Goal: Task Accomplishment & Management: Manage account settings

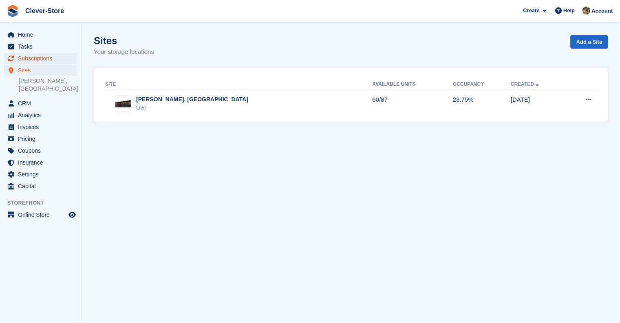
click at [30, 60] on span "Subscriptions" at bounding box center [42, 58] width 49 height 11
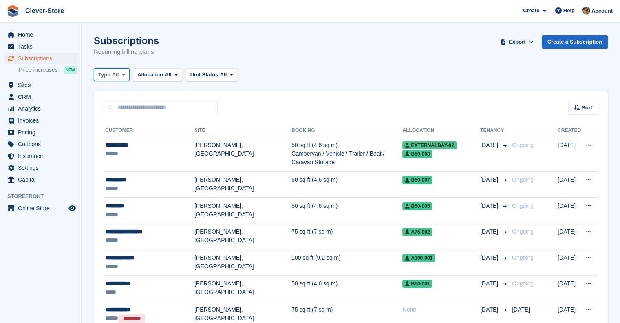
click at [120, 75] on button "Type: All" at bounding box center [112, 74] width 36 height 13
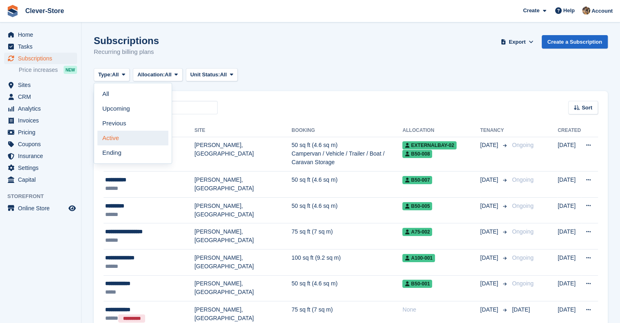
click at [121, 140] on link "Active" at bounding box center [132, 137] width 71 height 15
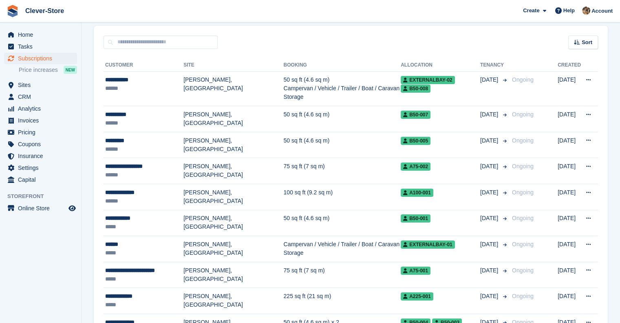
scroll to position [64, 0]
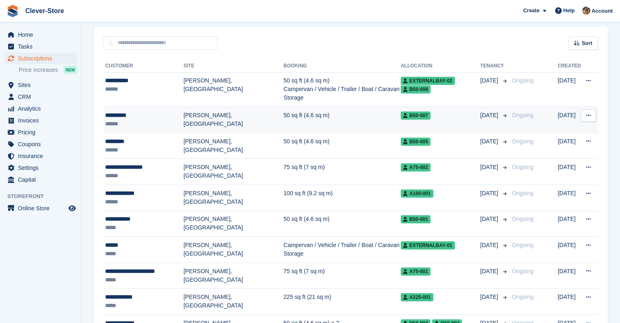
click at [589, 109] on button at bounding box center [588, 115] width 15 height 12
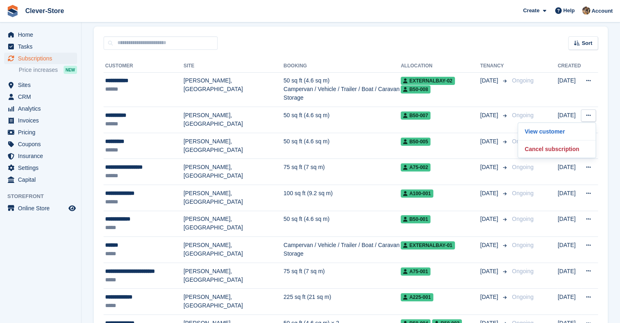
click at [480, 42] on div "Sort Sort by Customer name Date created Move in date Move out date Created (old…" at bounding box center [351, 38] width 514 height 23
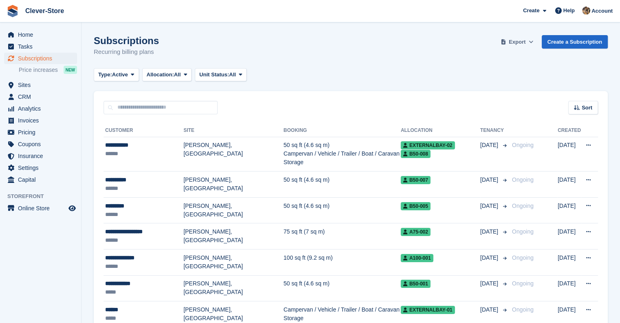
click at [526, 41] on span "Export" at bounding box center [517, 42] width 17 height 8
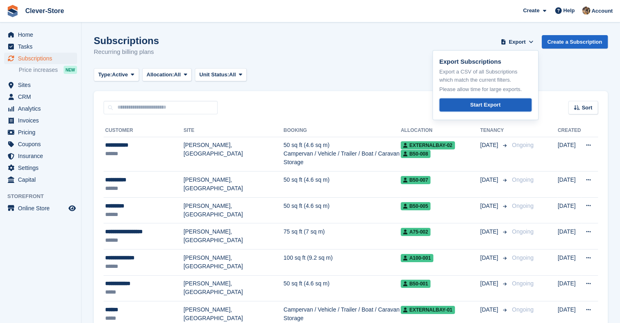
click at [495, 107] on div "Start Export" at bounding box center [485, 105] width 30 height 8
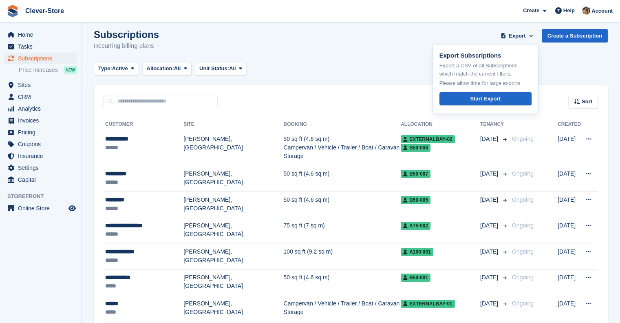
click at [588, 68] on div "Type: Active All Upcoming Previous Active Ending Allocation: All All Allocated …" at bounding box center [351, 68] width 514 height 13
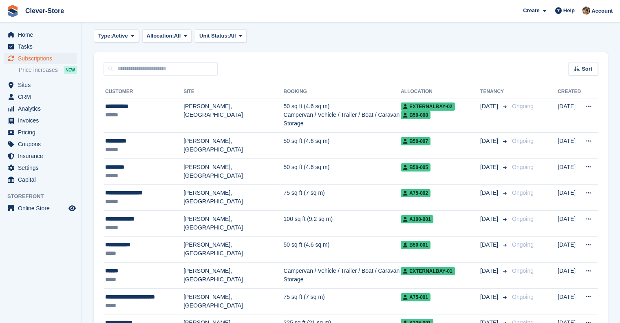
scroll to position [0, 0]
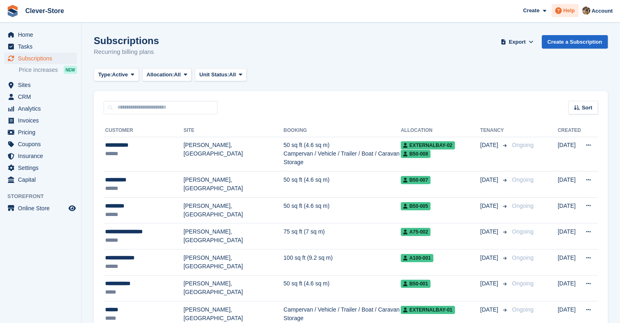
click at [570, 14] on span "Help" at bounding box center [569, 11] width 11 height 8
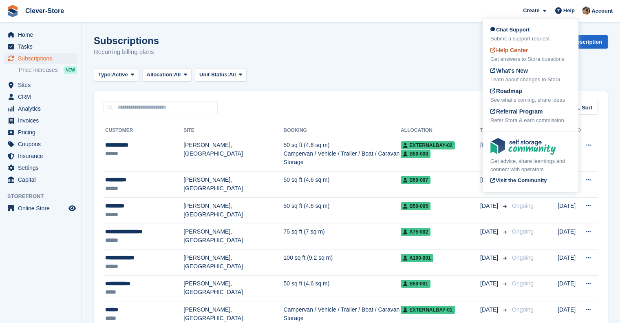
click at [519, 48] on span "Help Center" at bounding box center [510, 50] width 38 height 7
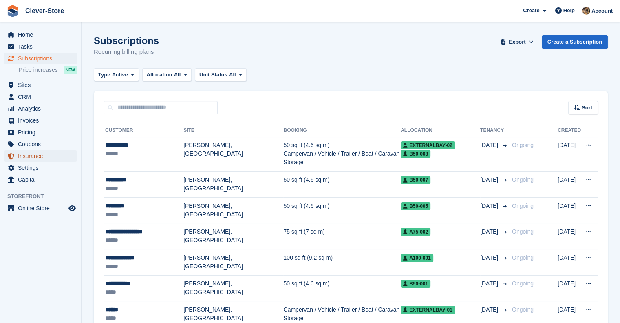
click at [35, 155] on span "Insurance" at bounding box center [42, 155] width 49 height 11
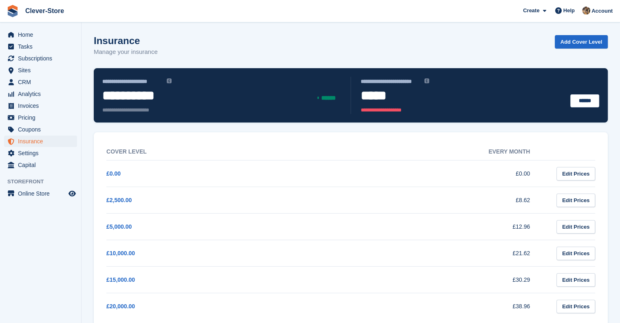
scroll to position [16, 0]
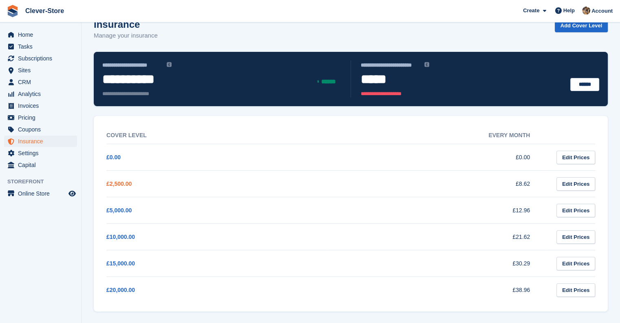
click at [115, 183] on link "£2,500.00" at bounding box center [118, 183] width 25 height 7
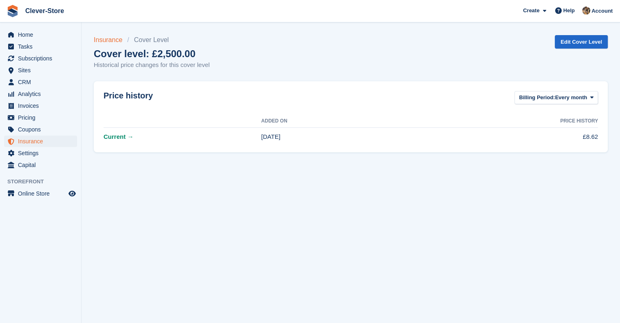
click at [110, 41] on link "Insurance" at bounding box center [110, 40] width 33 height 10
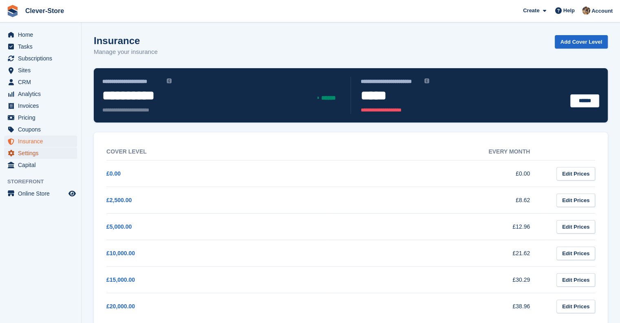
click at [34, 154] on span "Settings" at bounding box center [42, 152] width 49 height 11
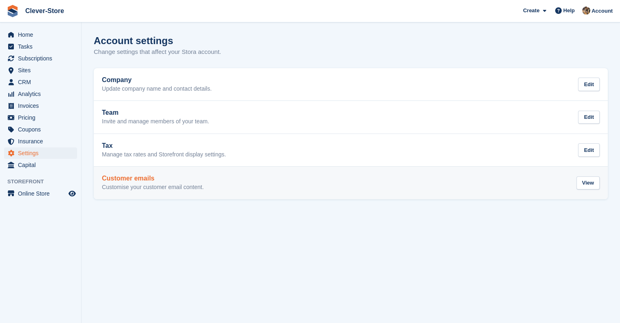
click at [144, 183] on div "Customer emails Customise your customer email content." at bounding box center [153, 183] width 102 height 16
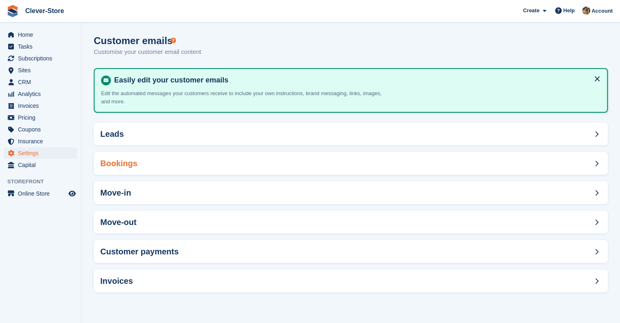
click at [162, 163] on div "Bookings" at bounding box center [351, 163] width 514 height 23
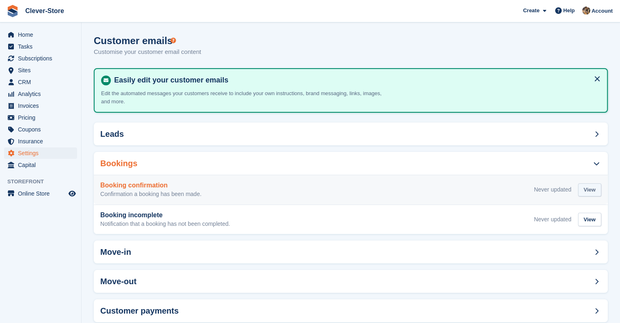
click at [589, 186] on div "View" at bounding box center [589, 189] width 23 height 13
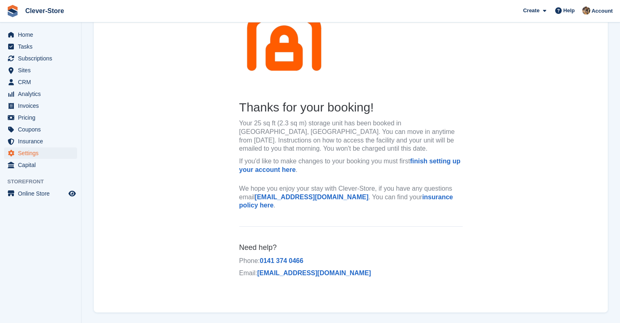
scroll to position [130, 0]
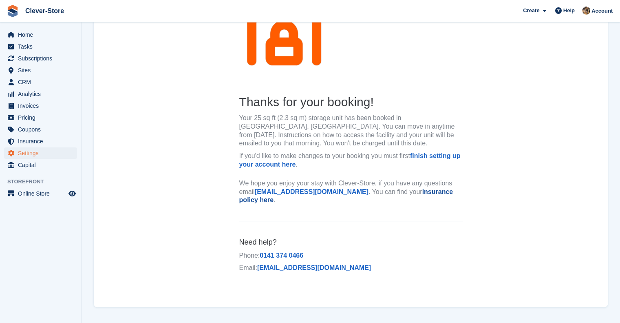
click at [418, 195] on link "insurance policy here" at bounding box center [346, 195] width 214 height 15
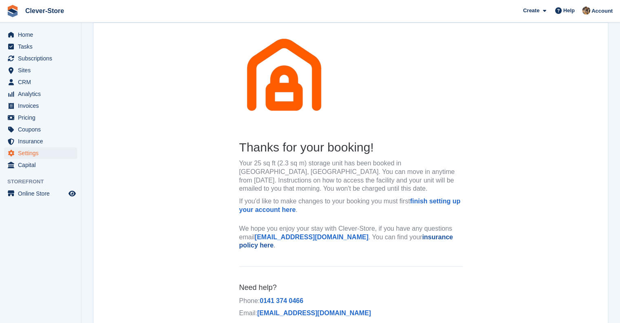
drag, startPoint x: 407, startPoint y: 238, endPoint x: 398, endPoint y: 237, distance: 9.5
click at [398, 237] on link "insurance policy here" at bounding box center [346, 240] width 214 height 15
click at [32, 155] on span "Settings" at bounding box center [42, 152] width 49 height 11
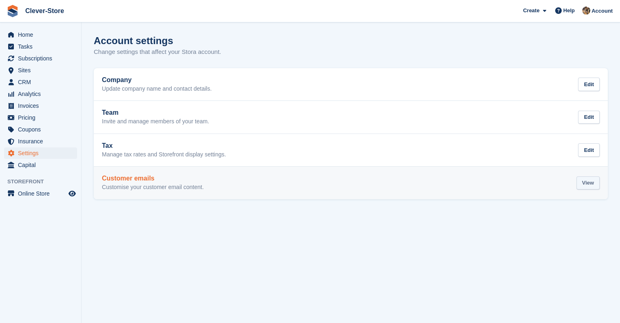
click at [591, 187] on div "View" at bounding box center [588, 182] width 23 height 13
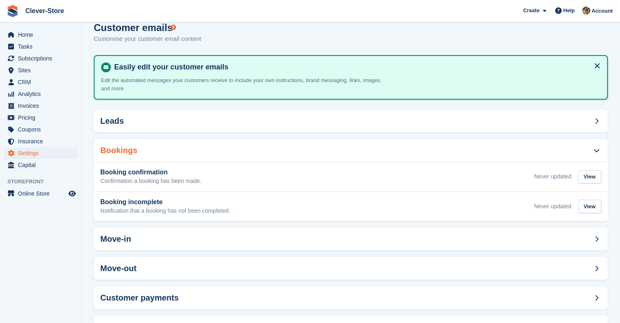
scroll to position [17, 0]
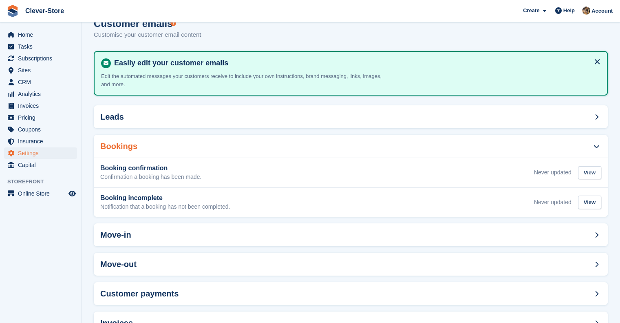
click at [151, 66] on h4 "Easily edit your customer emails" at bounding box center [356, 62] width 490 height 9
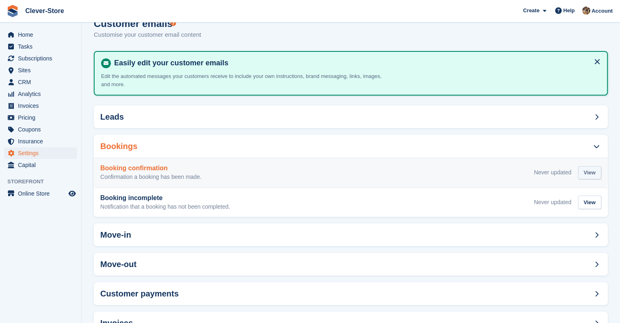
click at [588, 172] on div "View" at bounding box center [589, 172] width 23 height 13
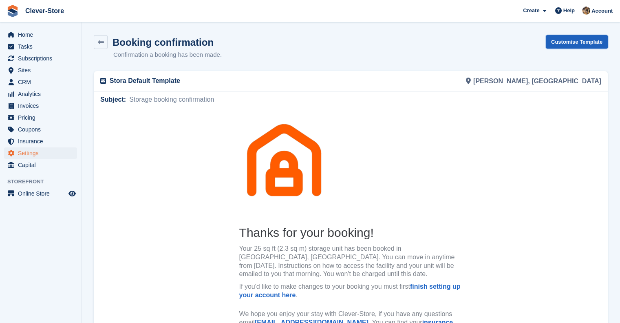
click at [587, 42] on link "Customise Template" at bounding box center [577, 41] width 62 height 13
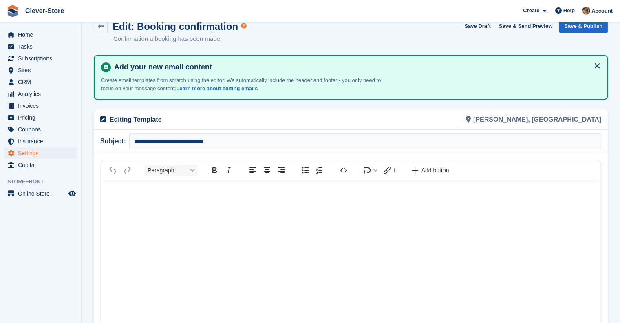
scroll to position [12, 0]
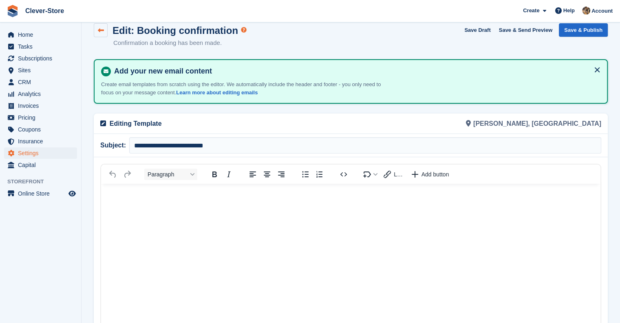
click at [102, 29] on icon at bounding box center [101, 30] width 6 height 6
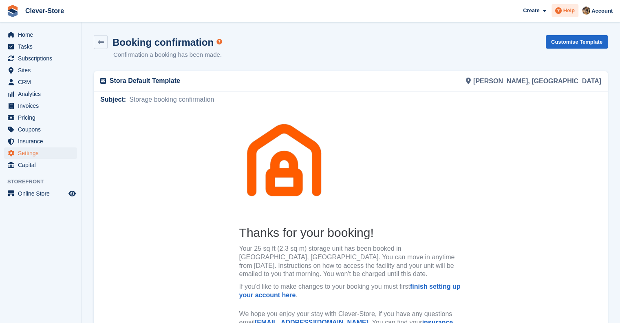
click at [570, 11] on span "Help" at bounding box center [569, 11] width 11 height 8
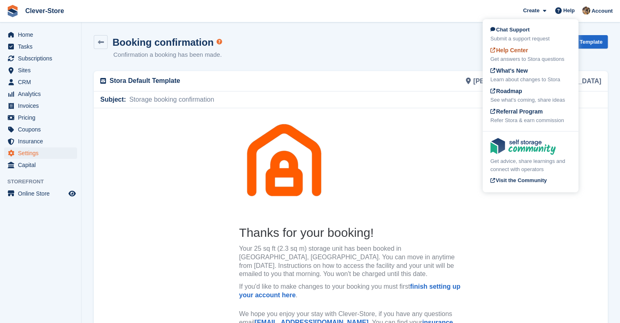
click at [516, 51] on span "Help Center" at bounding box center [510, 50] width 38 height 7
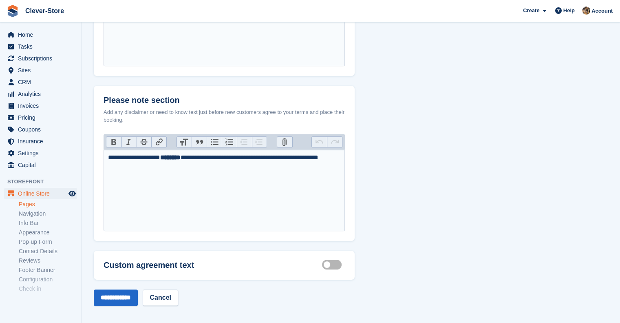
scroll to position [352, 0]
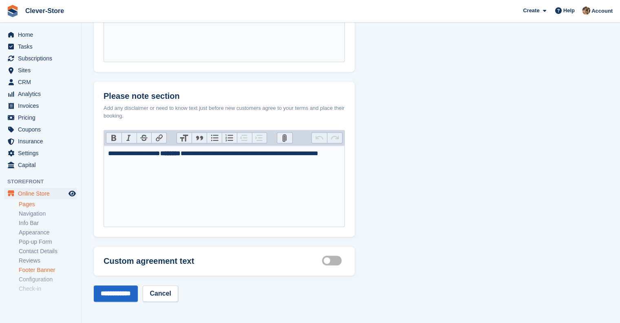
click at [38, 270] on link "Footer Banner" at bounding box center [48, 270] width 58 height 8
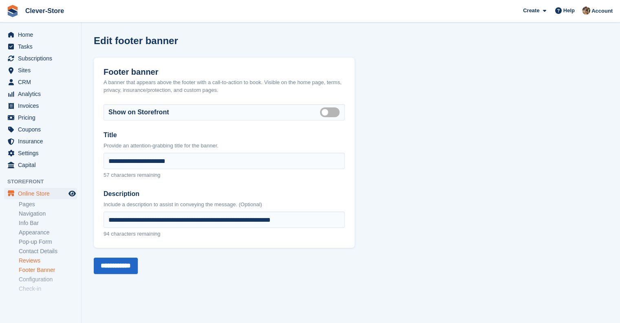
click at [33, 259] on link "Reviews" at bounding box center [48, 261] width 58 height 8
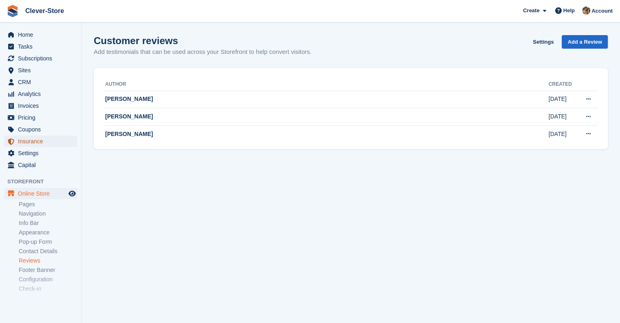
click at [33, 139] on span "Insurance" at bounding box center [42, 140] width 49 height 11
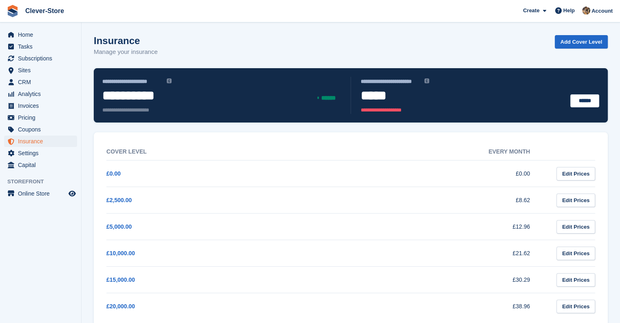
scroll to position [16, 0]
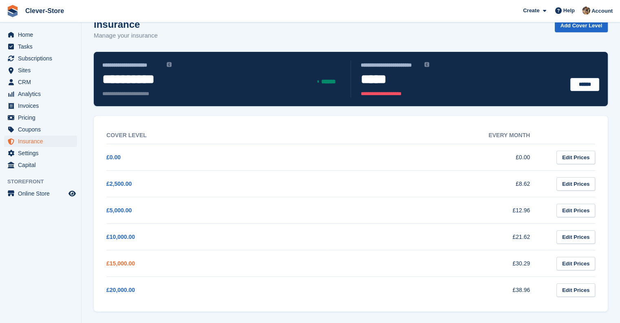
click at [120, 264] on link "£15,000.00" at bounding box center [120, 263] width 29 height 7
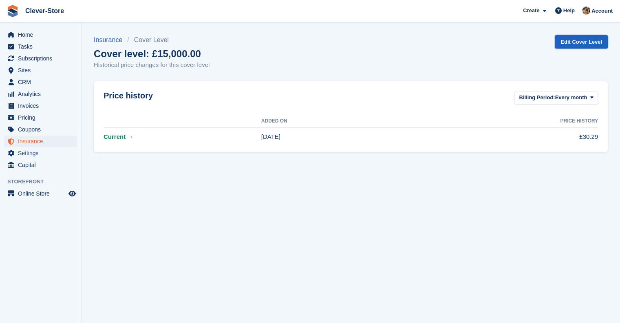
click at [593, 42] on link "Edit Cover Level" at bounding box center [581, 41] width 53 height 13
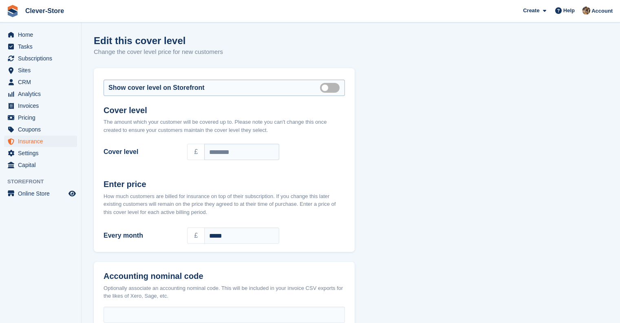
click at [322, 88] on label "Show on store front" at bounding box center [331, 87] width 23 height 1
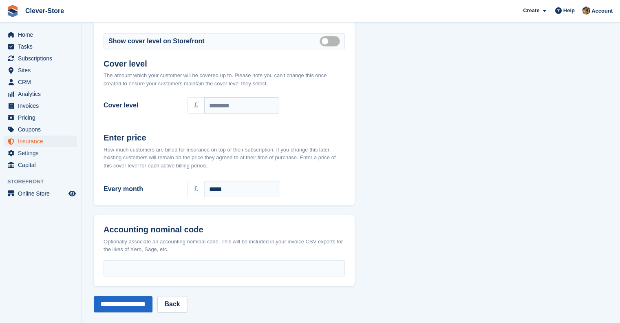
scroll to position [54, 0]
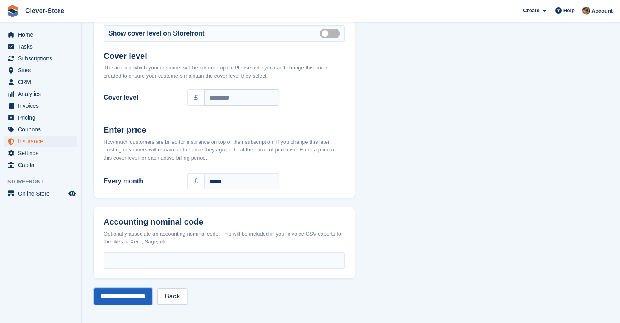
click at [135, 295] on input "**********" at bounding box center [123, 296] width 59 height 16
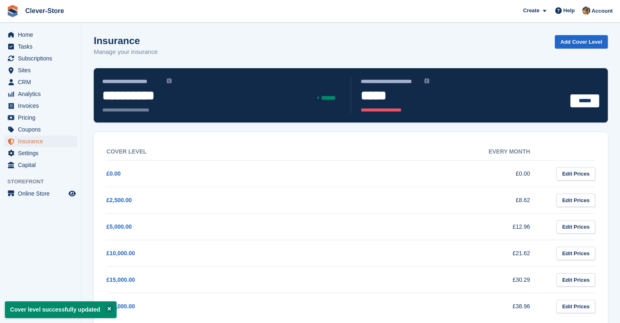
scroll to position [16, 0]
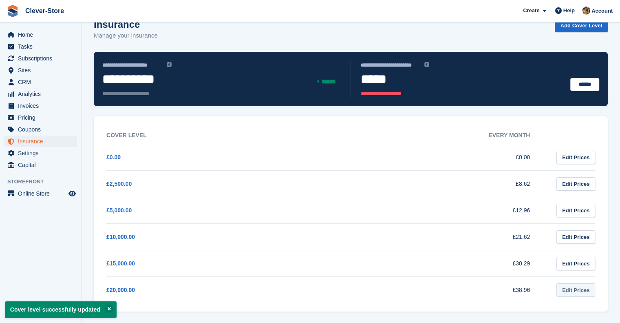
click at [578, 291] on link "Edit Prices" at bounding box center [576, 289] width 39 height 13
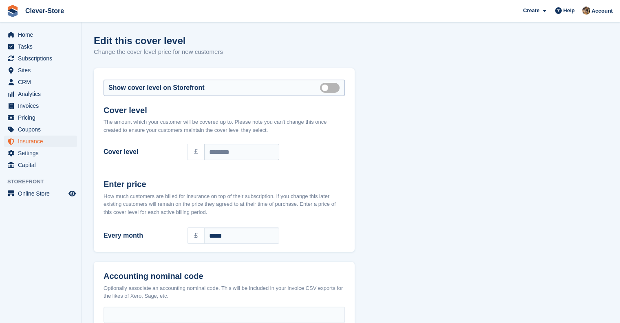
click at [322, 88] on label "Show on store front" at bounding box center [331, 87] width 23 height 1
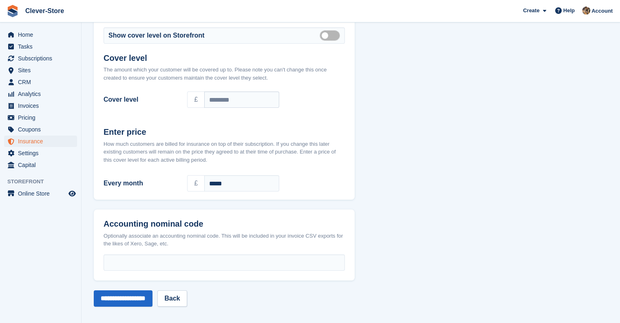
scroll to position [54, 0]
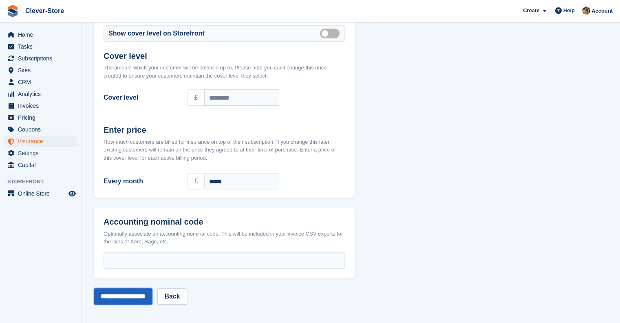
click at [128, 295] on input "**********" at bounding box center [123, 296] width 59 height 16
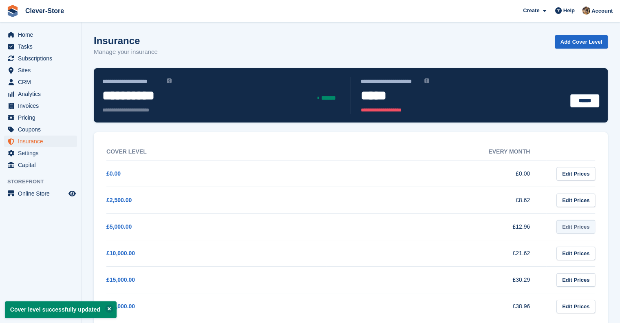
click at [577, 227] on link "Edit Prices" at bounding box center [576, 226] width 39 height 13
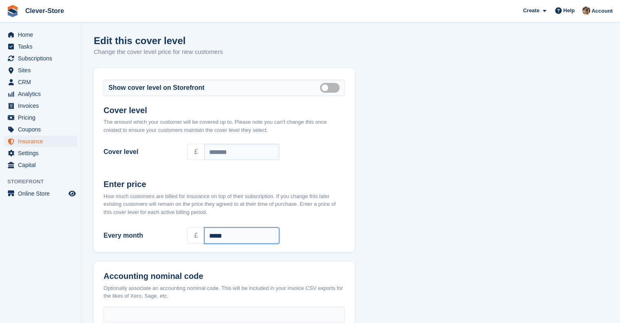
drag, startPoint x: 236, startPoint y: 234, endPoint x: 194, endPoint y: 230, distance: 42.2
click at [194, 230] on div "£ *****" at bounding box center [266, 235] width 158 height 16
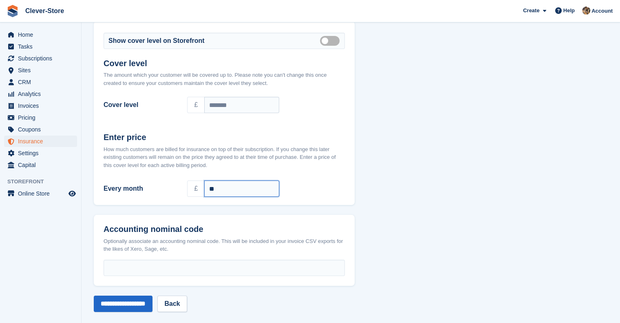
scroll to position [54, 0]
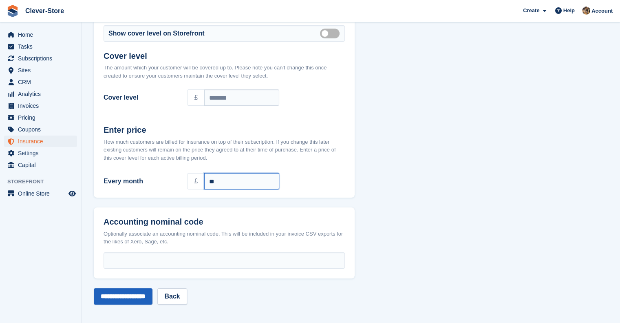
type input "**"
click at [135, 300] on input "**********" at bounding box center [123, 296] width 59 height 16
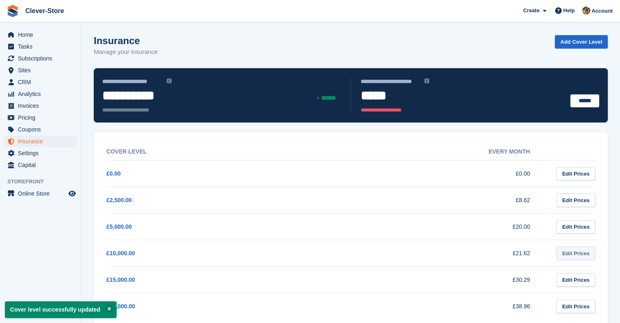
click at [586, 256] on link "Edit Prices" at bounding box center [576, 252] width 39 height 13
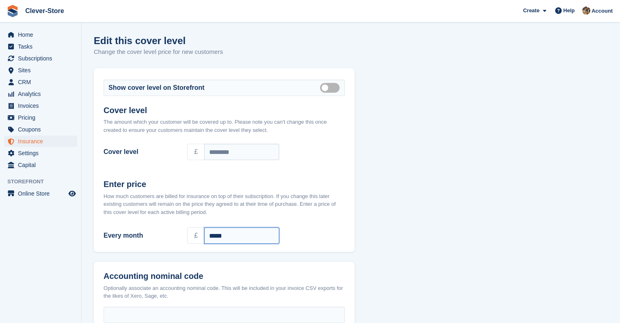
drag, startPoint x: 236, startPoint y: 238, endPoint x: 195, endPoint y: 236, distance: 40.8
click at [195, 236] on div "£ *****" at bounding box center [266, 235] width 158 height 16
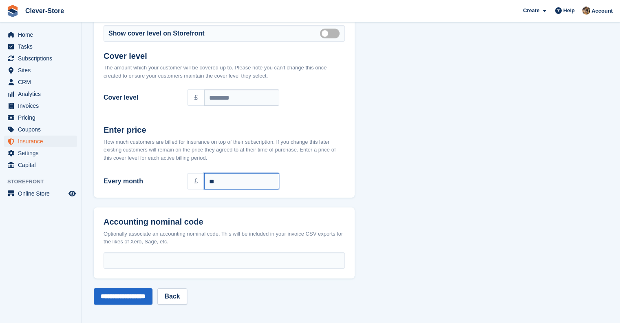
scroll to position [54, 0]
click at [225, 179] on input "**" at bounding box center [241, 181] width 75 height 16
type input "**"
click at [139, 298] on input "**********" at bounding box center [123, 296] width 59 height 16
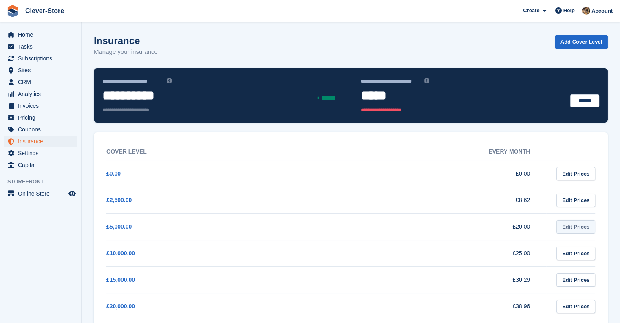
click at [575, 228] on link "Edit Prices" at bounding box center [576, 226] width 39 height 13
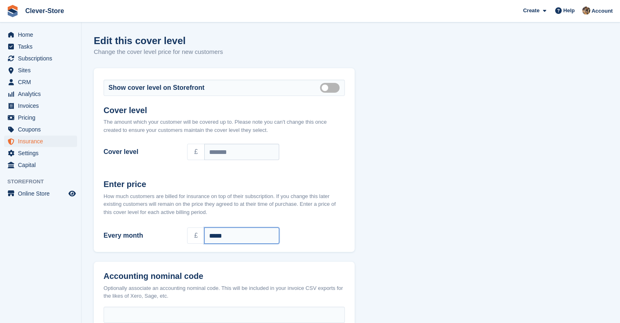
drag, startPoint x: 243, startPoint y: 232, endPoint x: 193, endPoint y: 239, distance: 50.5
click at [193, 239] on div "£ *****" at bounding box center [266, 235] width 158 height 16
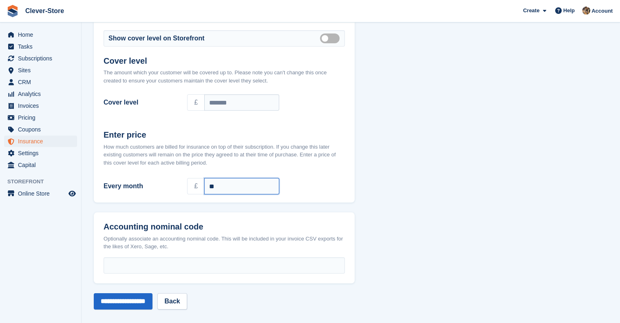
scroll to position [54, 0]
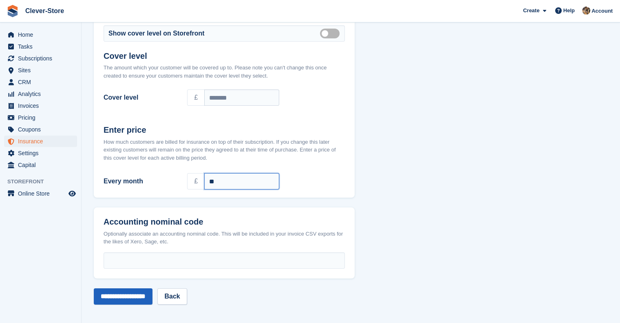
type input "**"
click at [133, 299] on input "**********" at bounding box center [123, 296] width 59 height 16
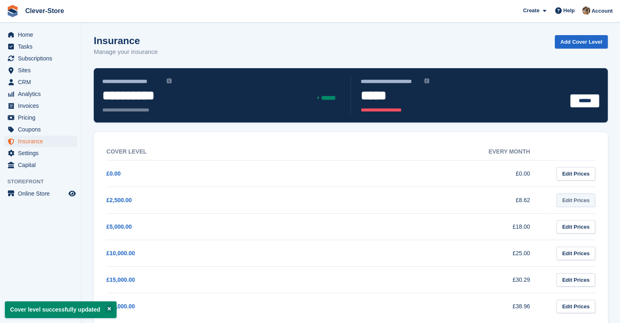
click at [589, 203] on link "Edit Prices" at bounding box center [576, 199] width 39 height 13
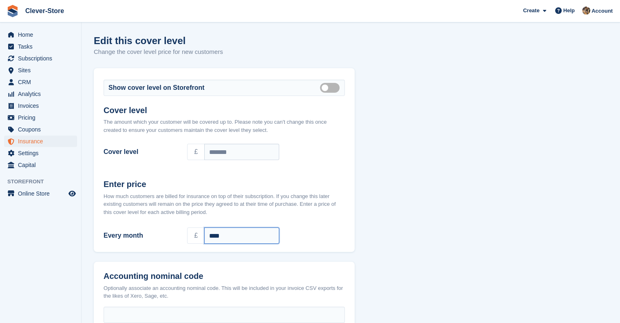
drag, startPoint x: 249, startPoint y: 236, endPoint x: 179, endPoint y: 239, distance: 70.2
click at [179, 239] on div "Every month £ ****" at bounding box center [224, 235] width 251 height 23
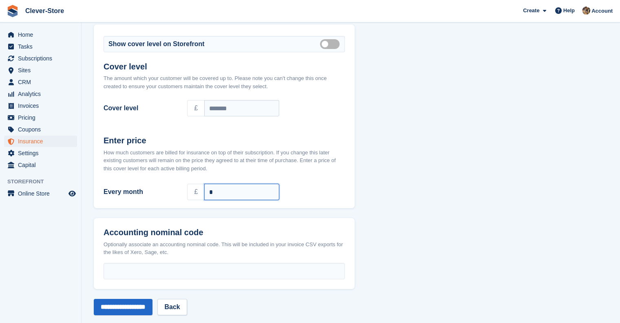
scroll to position [54, 0]
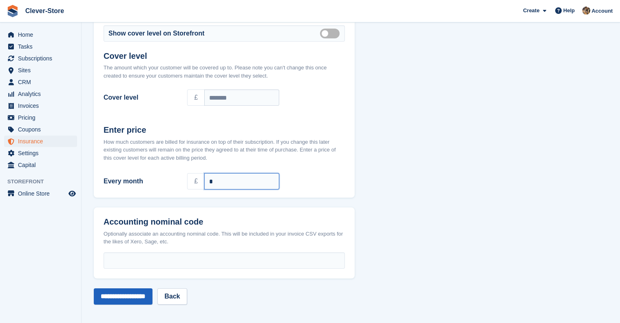
type input "*"
click at [138, 296] on input "**********" at bounding box center [123, 296] width 59 height 16
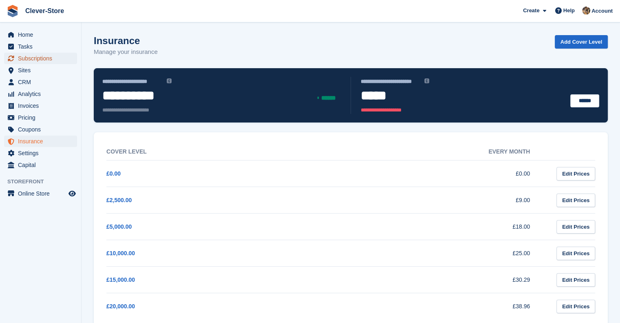
click at [33, 58] on span "Subscriptions" at bounding box center [42, 58] width 49 height 11
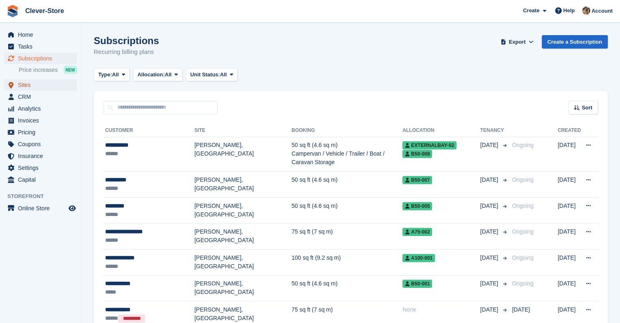
click at [29, 88] on span "Sites" at bounding box center [42, 84] width 49 height 11
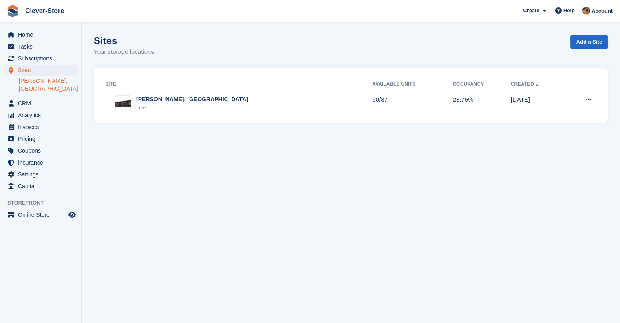
click at [45, 84] on link "[PERSON_NAME], [GEOGRAPHIC_DATA]" at bounding box center [48, 84] width 58 height 15
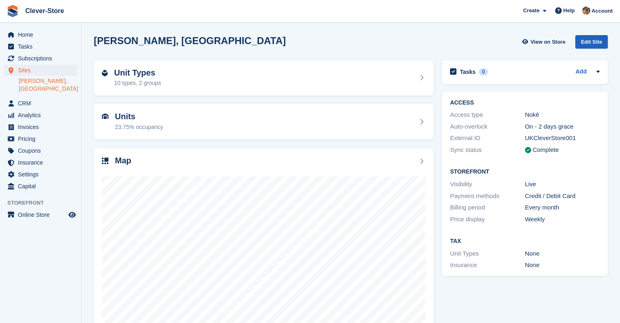
click at [595, 42] on div "Edit Site" at bounding box center [591, 41] width 33 height 13
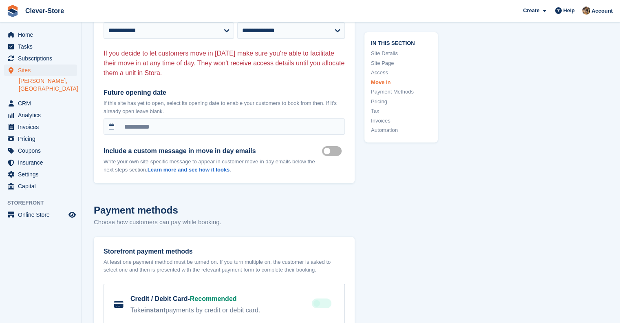
scroll to position [2671, 0]
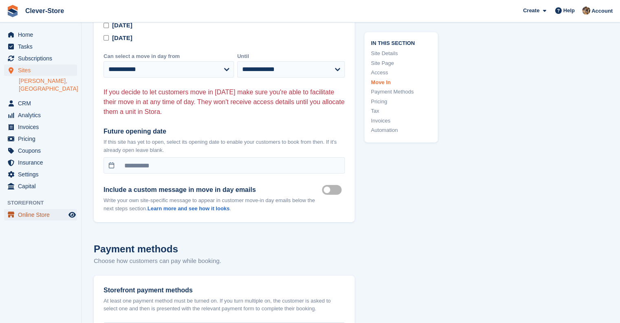
click at [35, 209] on span "Online Store" at bounding box center [42, 214] width 49 height 11
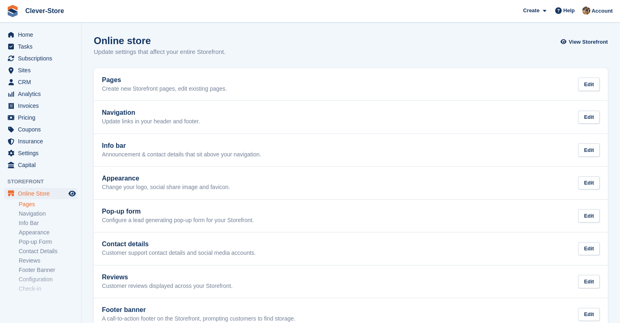
click at [30, 204] on link "Pages" at bounding box center [48, 204] width 58 height 8
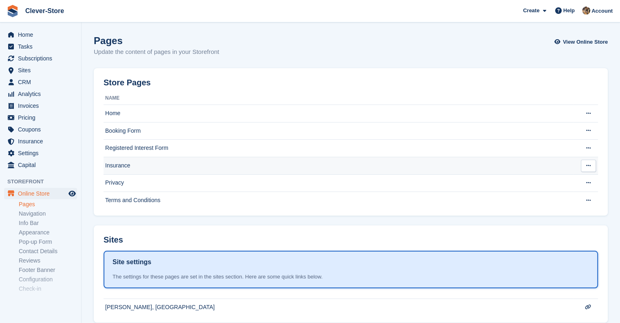
click at [154, 167] on td "Insurance" at bounding box center [339, 166] width 470 height 18
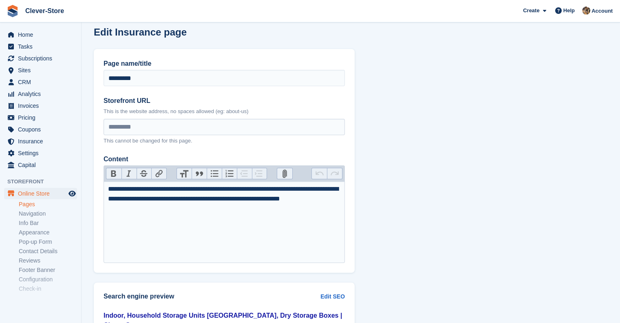
scroll to position [6, 0]
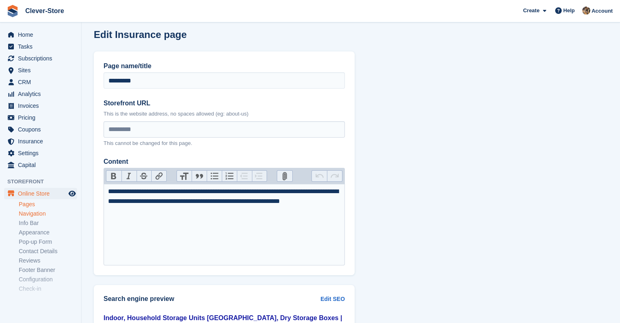
click at [35, 215] on link "Navigation" at bounding box center [48, 214] width 58 height 8
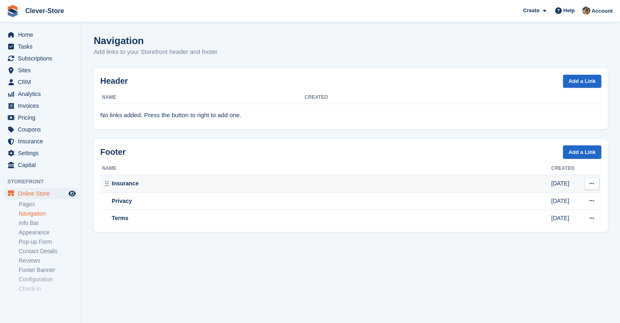
click at [591, 182] on icon at bounding box center [592, 183] width 4 height 5
click at [537, 199] on p "Edit" at bounding box center [560, 199] width 71 height 11
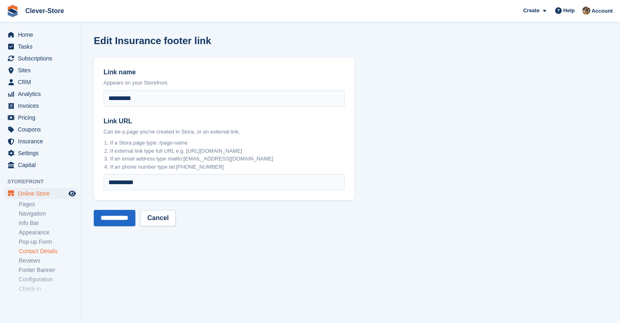
click at [46, 253] on link "Contact Details" at bounding box center [48, 251] width 58 height 8
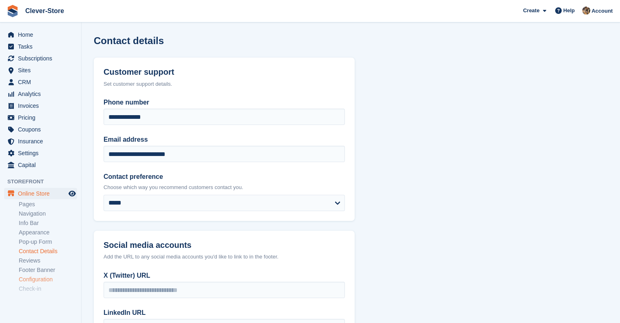
click at [47, 282] on link "Configuration" at bounding box center [48, 279] width 58 height 8
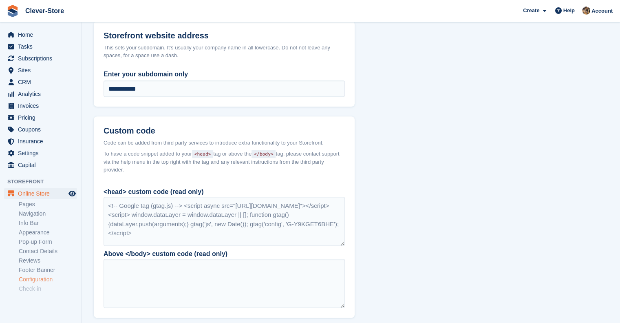
scroll to position [574, 0]
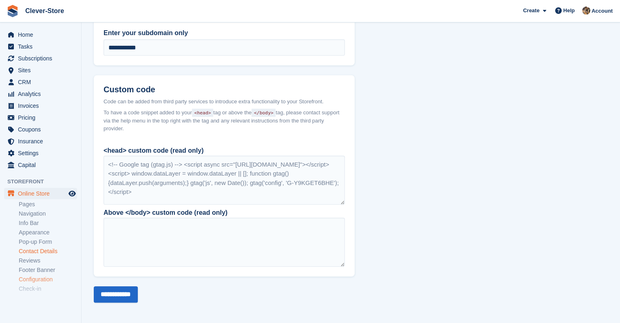
click at [39, 250] on link "Contact Details" at bounding box center [48, 251] width 58 height 8
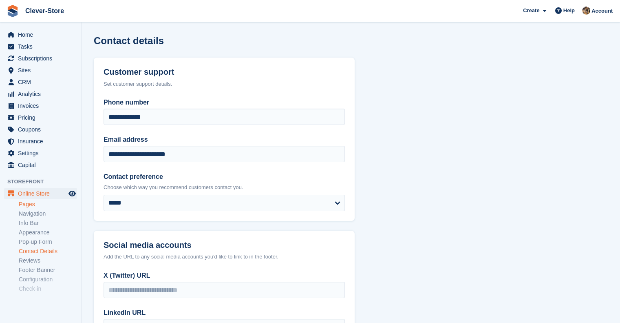
click at [29, 204] on link "Pages" at bounding box center [48, 204] width 58 height 8
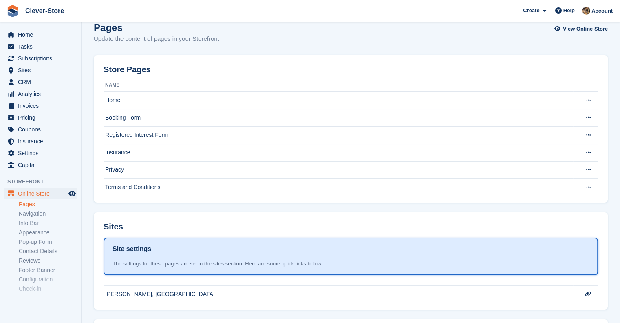
scroll to position [9, 0]
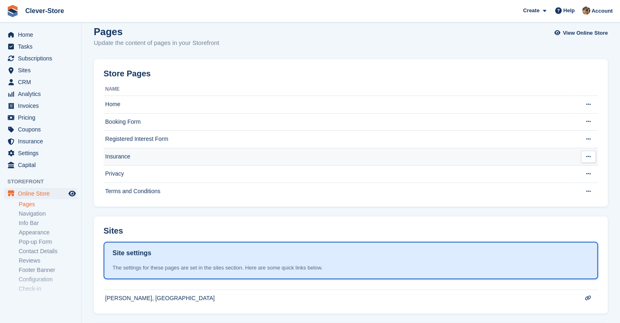
click at [586, 159] on button at bounding box center [588, 156] width 15 height 12
click at [537, 173] on p "Edit page" at bounding box center [557, 172] width 71 height 11
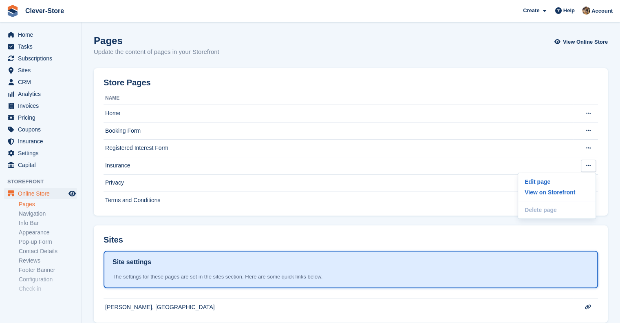
scroll to position [9, 0]
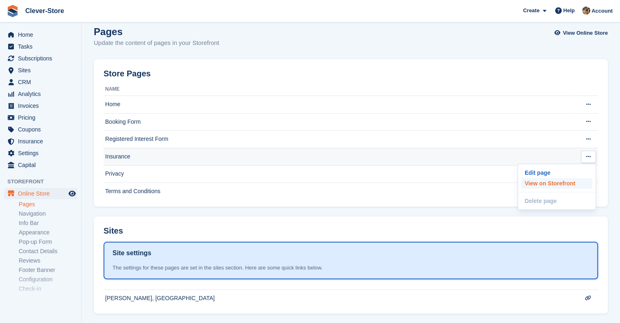
click at [549, 186] on p "View on Storefront" at bounding box center [557, 183] width 71 height 11
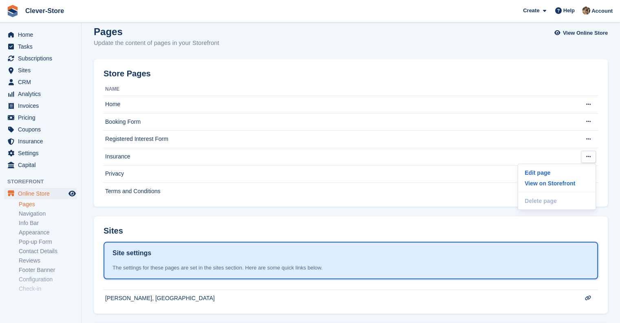
click at [29, 206] on link "Pages" at bounding box center [48, 204] width 58 height 8
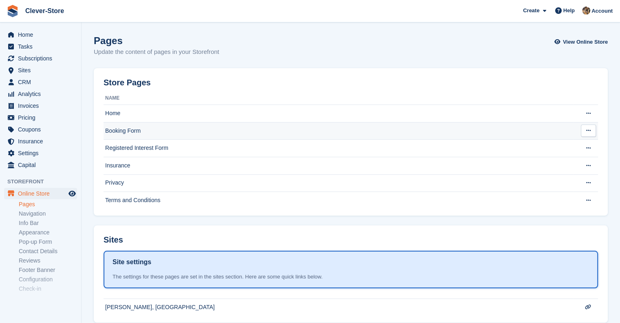
click at [127, 128] on td "Booking Form" at bounding box center [339, 131] width 470 height 18
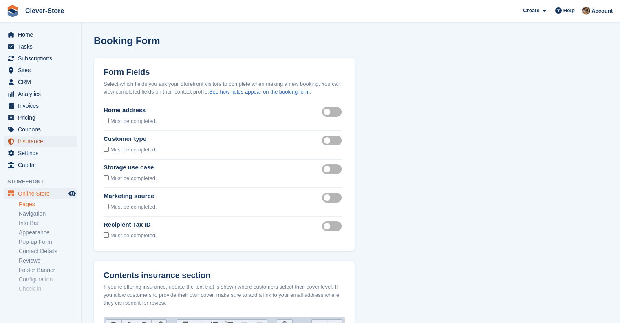
click at [38, 138] on span "Insurance" at bounding box center [42, 140] width 49 height 11
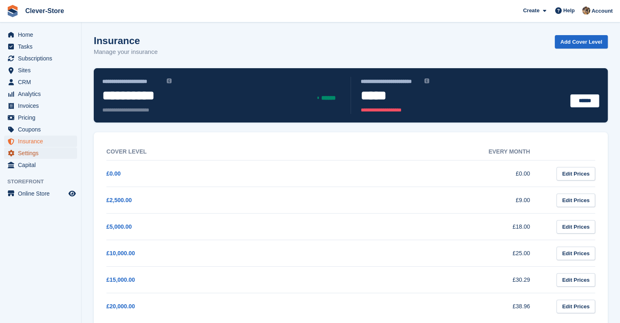
click at [32, 152] on span "Settings" at bounding box center [42, 152] width 49 height 11
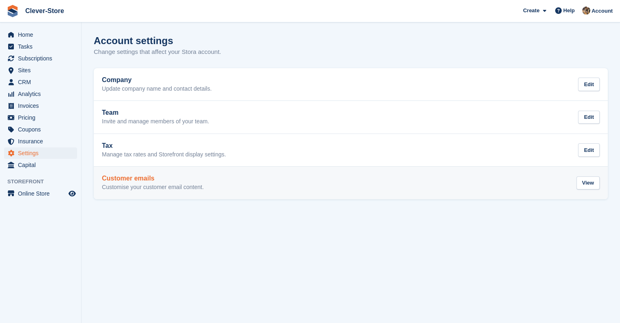
click at [140, 180] on h2 "Customer emails" at bounding box center [153, 178] width 102 height 7
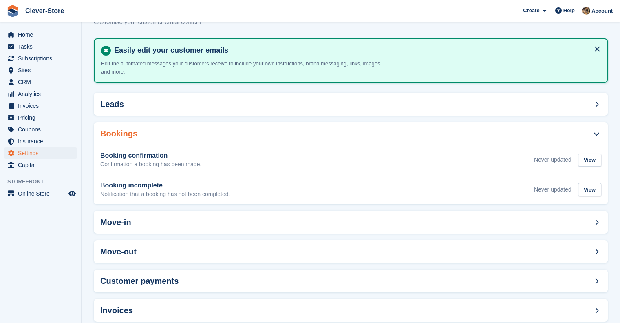
scroll to position [47, 0]
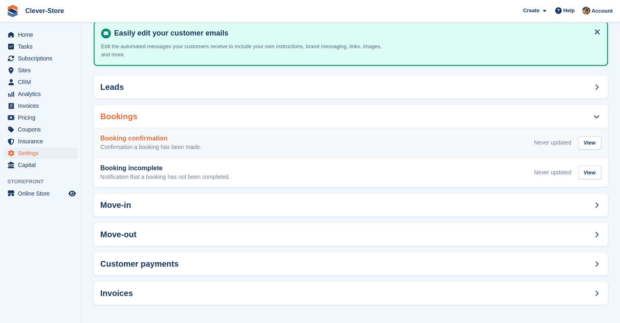
click at [154, 141] on h3 "Booking confirmation" at bounding box center [150, 138] width 101 height 7
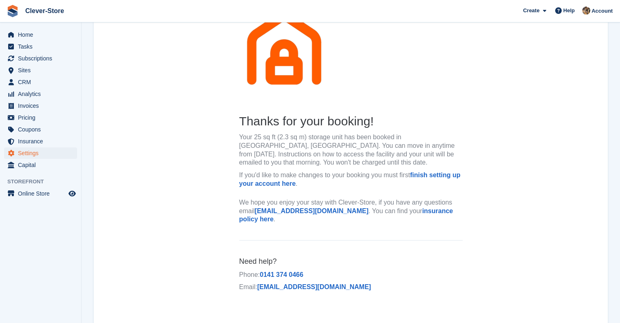
scroll to position [118, 0]
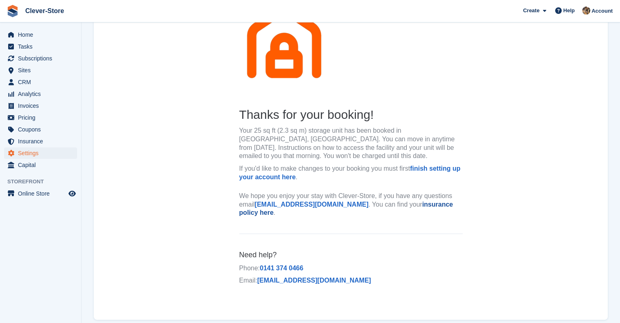
click at [439, 204] on link "insurance policy here" at bounding box center [346, 208] width 214 height 15
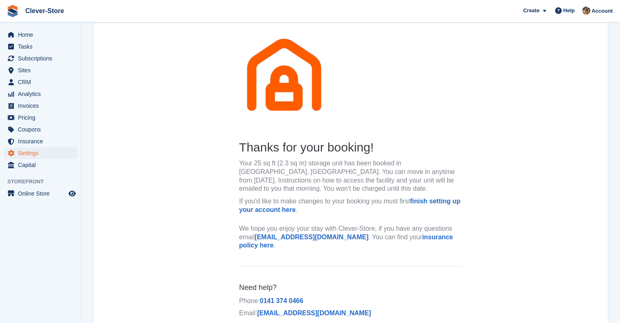
click at [275, 153] on h2 "Thanks for your booking!" at bounding box center [350, 147] width 223 height 16
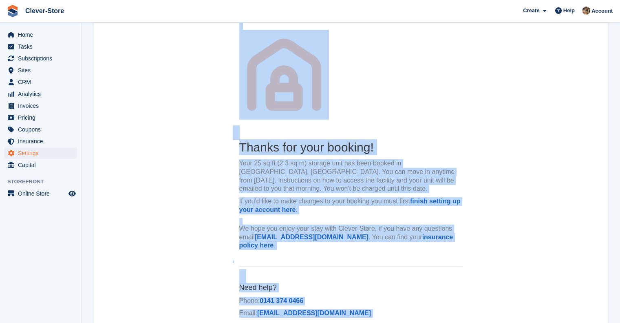
copy body "Thanks for your booking! Your 25 sq ft (2.3 sq m) storage unit has been booked …"
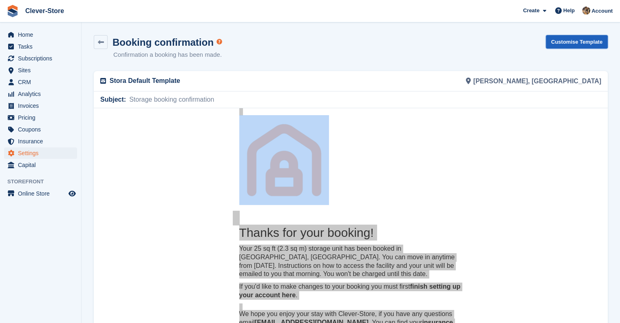
click at [579, 43] on link "Customise Template" at bounding box center [577, 41] width 62 height 13
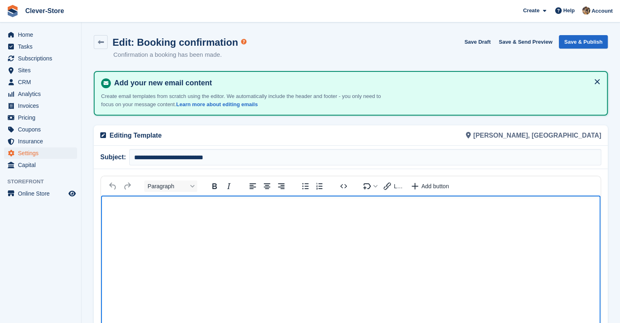
click at [153, 222] on body "Rich Text Area" at bounding box center [351, 209] width 500 height 29
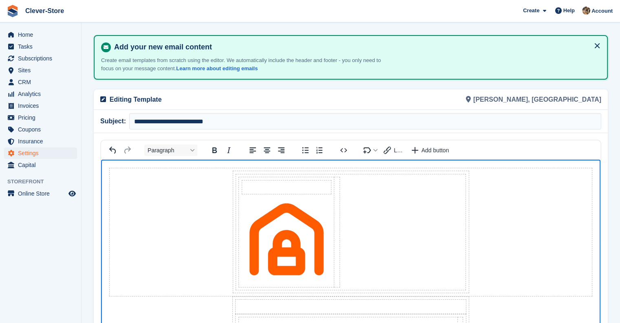
scroll to position [34, 0]
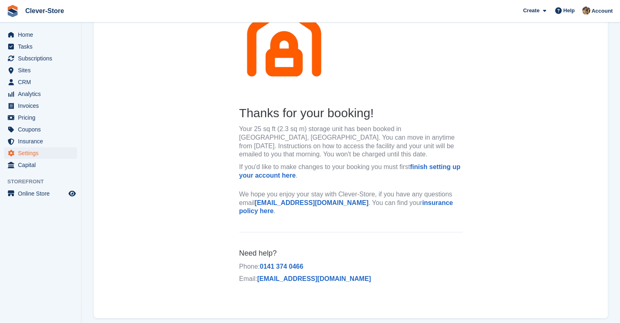
scroll to position [130, 0]
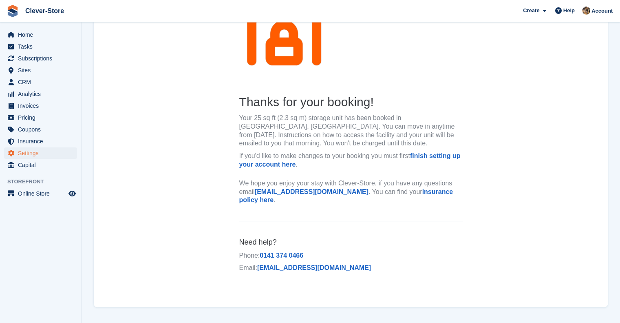
drag, startPoint x: 425, startPoint y: 192, endPoint x: 509, endPoint y: 163, distance: 89.4
click at [509, 163] on center "Thanks for your booking! Your 25 sq ft (2.3 sq m) storage unit has been booked …" at bounding box center [351, 130] width 514 height 305
click at [569, 12] on span "Help" at bounding box center [569, 11] width 11 height 8
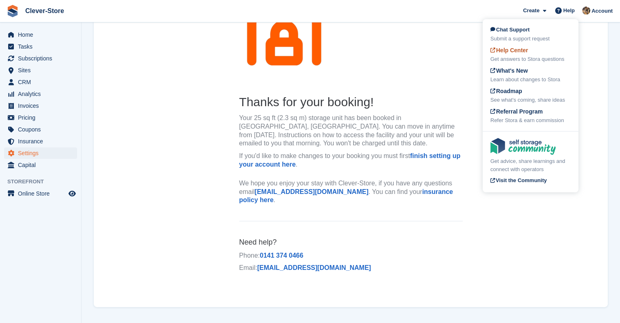
click at [518, 50] on span "Help Center" at bounding box center [510, 50] width 38 height 7
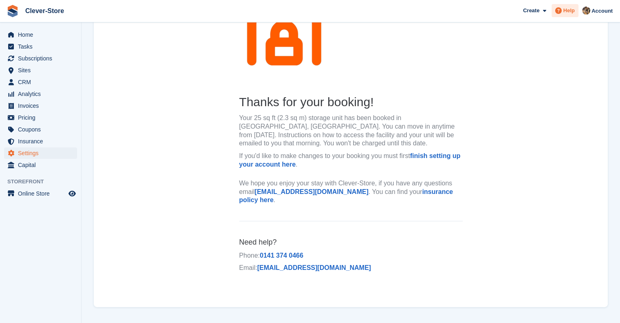
click at [570, 13] on span "Help" at bounding box center [569, 11] width 11 height 8
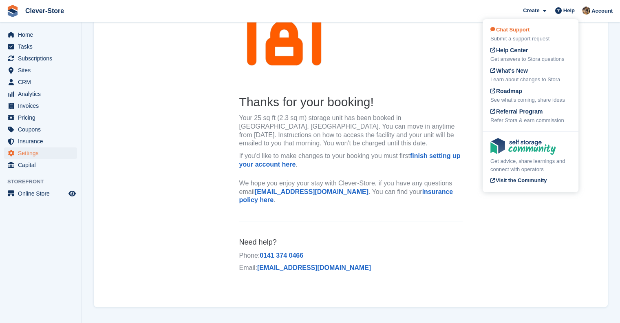
click at [528, 36] on div "Submit a support request" at bounding box center [531, 39] width 80 height 8
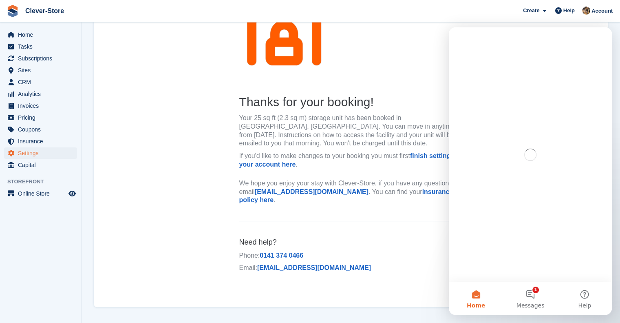
scroll to position [0, 0]
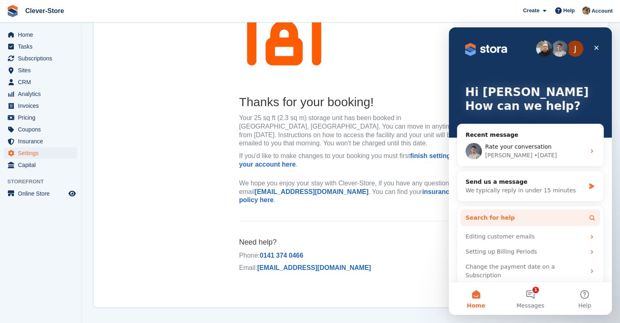
click at [539, 212] on button "Search for help" at bounding box center [530, 217] width 139 height 16
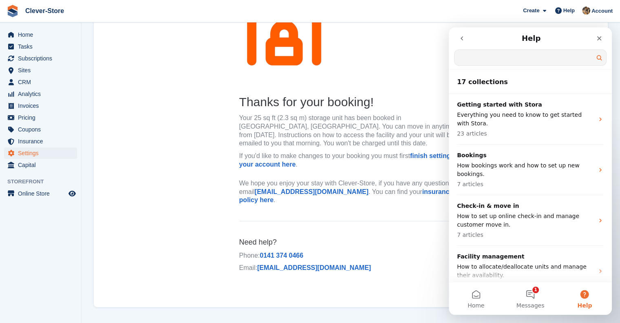
click at [497, 60] on input "Search for help" at bounding box center [531, 57] width 152 height 15
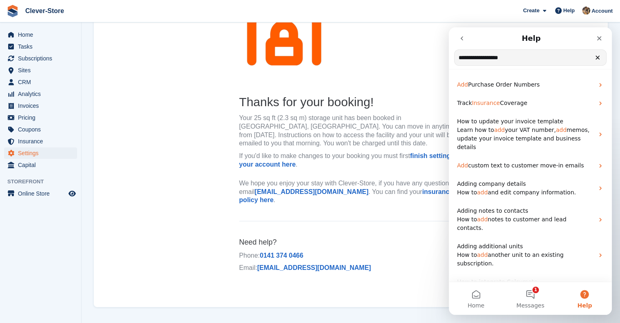
click at [480, 60] on input "**********" at bounding box center [531, 57] width 152 height 15
type input "**********"
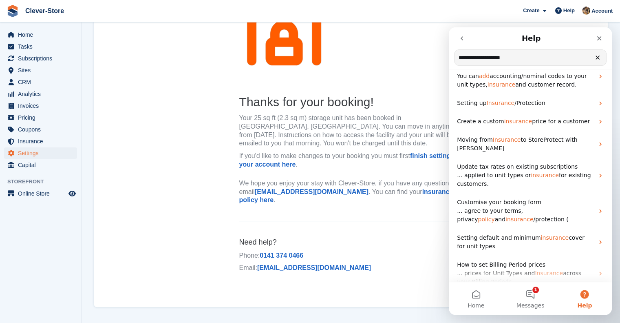
scroll to position [63, 0]
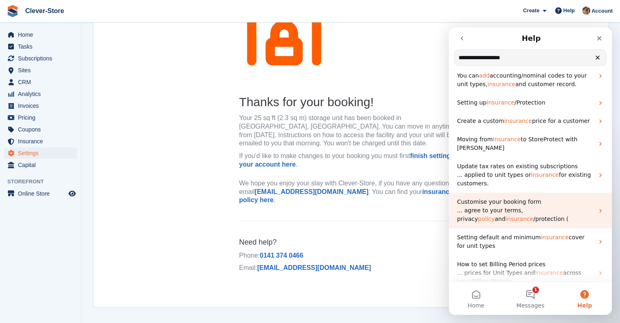
click at [597, 207] on icon "Intercom messenger" at bounding box center [600, 210] width 7 height 7
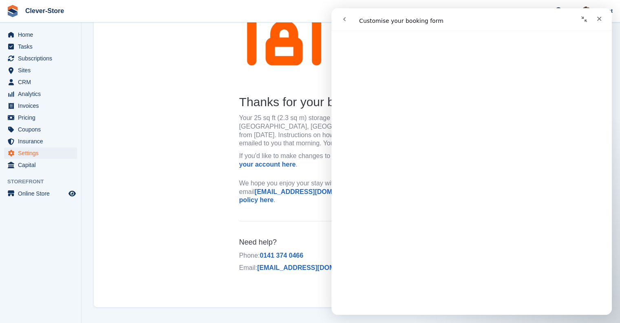
scroll to position [239, 0]
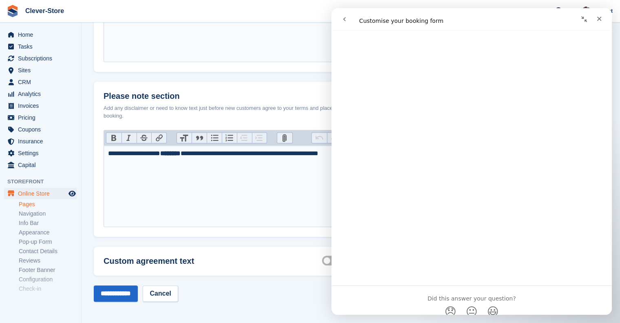
scroll to position [931, 0]
click at [244, 211] on trix-editor "**********" at bounding box center [224, 186] width 241 height 82
click at [601, 18] on icon "Close" at bounding box center [599, 18] width 7 height 7
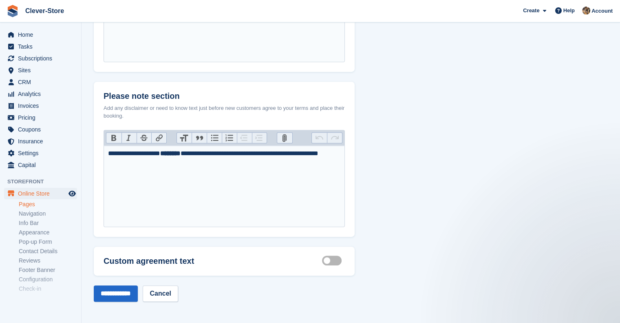
scroll to position [0, 0]
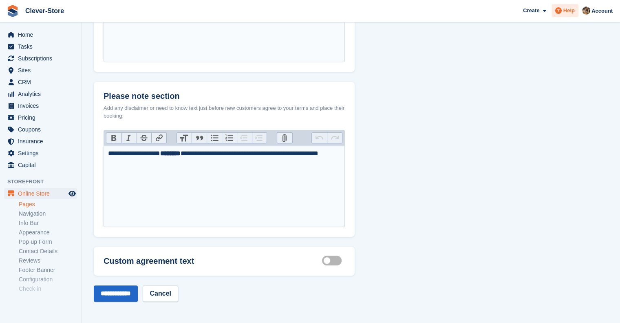
click at [568, 16] on div "Help" at bounding box center [565, 10] width 27 height 13
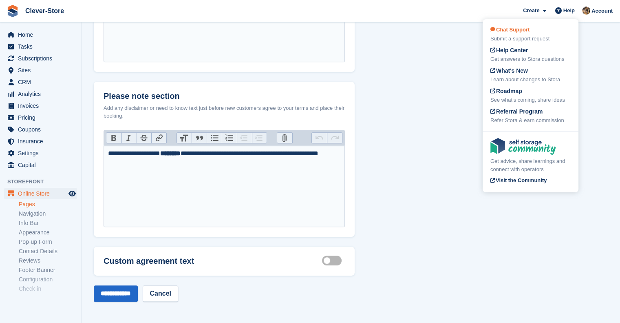
click at [544, 36] on div "Submit a support request" at bounding box center [531, 39] width 80 height 8
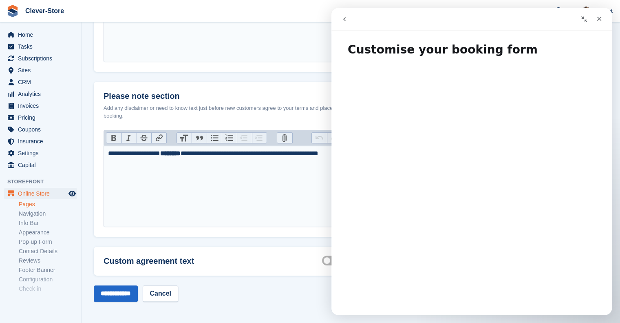
click at [342, 17] on icon "go back" at bounding box center [344, 19] width 7 height 7
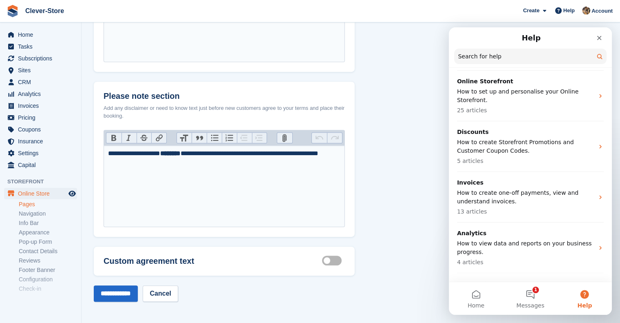
scroll to position [617, 0]
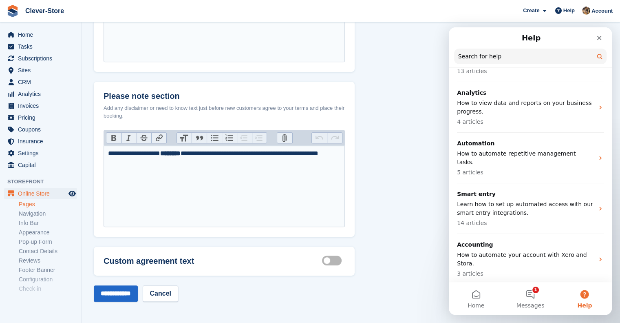
drag, startPoint x: 610, startPoint y: 119, endPoint x: 1064, endPoint y: 327, distance: 498.9
click at [586, 298] on button "Help" at bounding box center [585, 298] width 54 height 33
click at [534, 294] on button "1 Messages" at bounding box center [530, 298] width 54 height 33
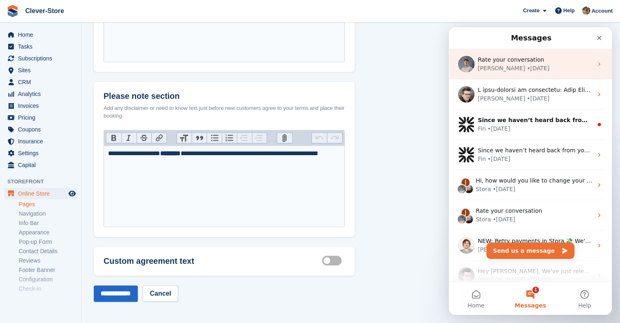
click at [542, 66] on div "[PERSON_NAME] • [DATE]" at bounding box center [535, 68] width 115 height 9
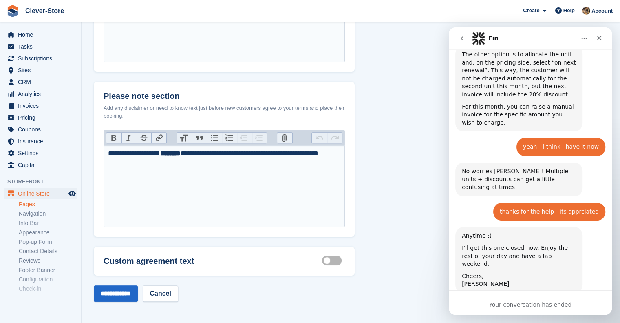
scroll to position [1396, 0]
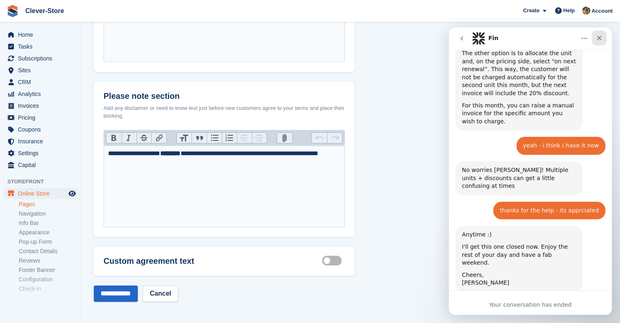
click at [600, 41] on icon "Close" at bounding box center [599, 38] width 7 height 7
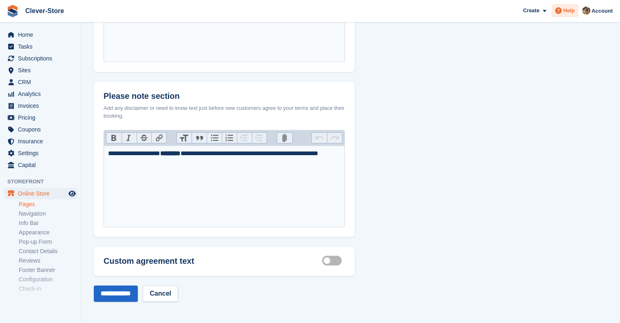
click at [565, 11] on span "Help" at bounding box center [569, 11] width 11 height 8
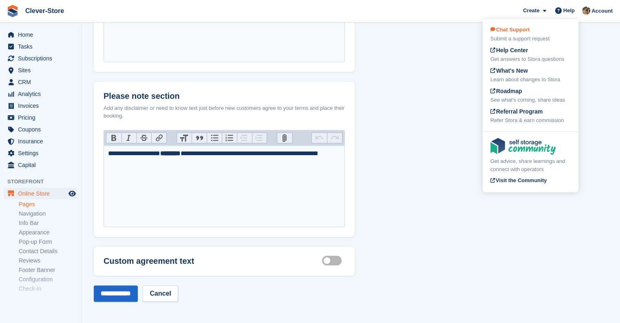
click at [520, 38] on div "Submit a support request" at bounding box center [531, 39] width 80 height 8
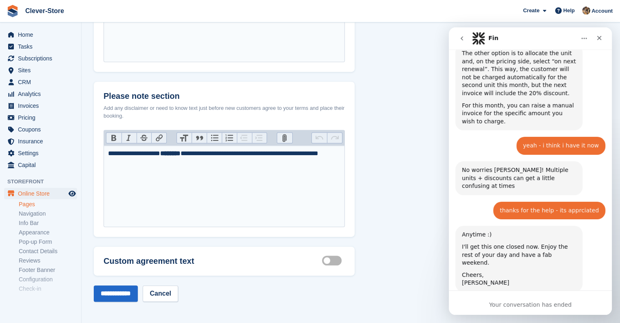
click at [460, 38] on icon "go back" at bounding box center [462, 38] width 7 height 7
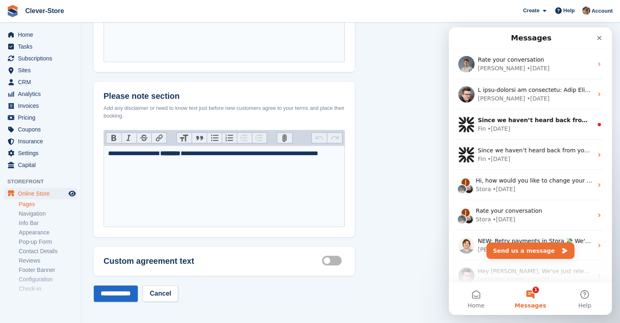
scroll to position [0, 0]
click at [479, 292] on button "Home" at bounding box center [476, 298] width 54 height 33
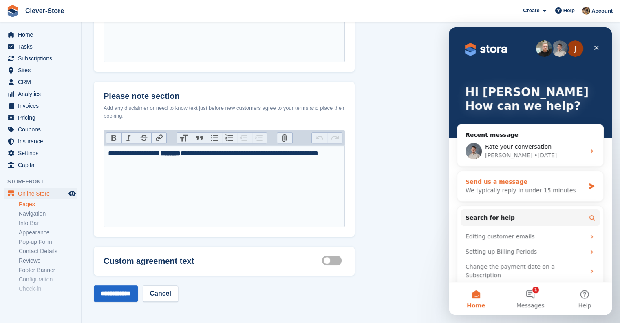
click at [503, 187] on div "We typically reply in under 15 minutes" at bounding box center [525, 190] width 119 height 9
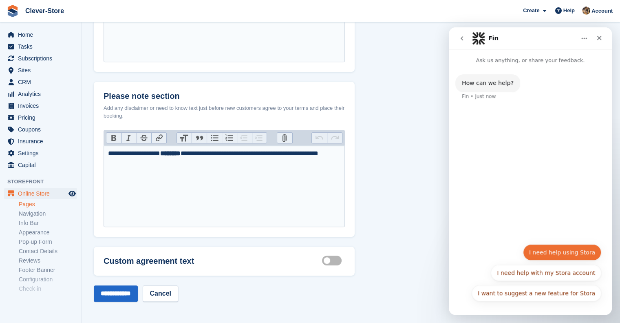
click at [546, 246] on button "I need help using Stora" at bounding box center [562, 252] width 78 height 16
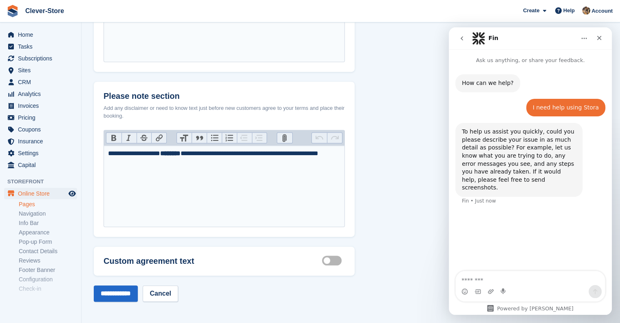
click at [480, 279] on textarea "Message…" at bounding box center [530, 278] width 149 height 14
click at [34, 204] on link "Pages" at bounding box center [48, 204] width 58 height 8
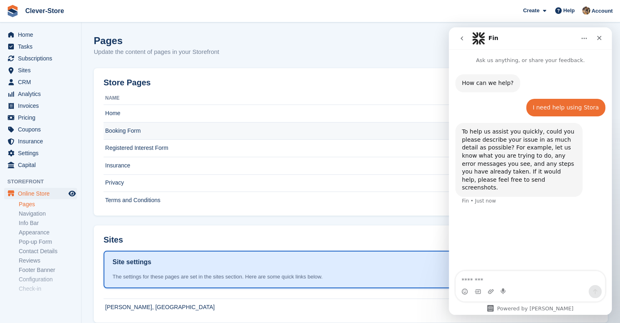
click at [117, 130] on td "Booking Form" at bounding box center [339, 131] width 470 height 18
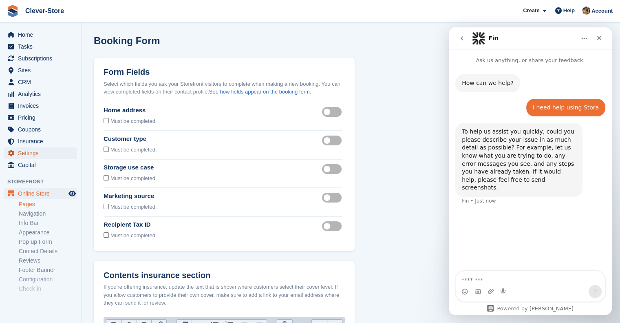
click at [33, 155] on span "Settings" at bounding box center [42, 152] width 49 height 11
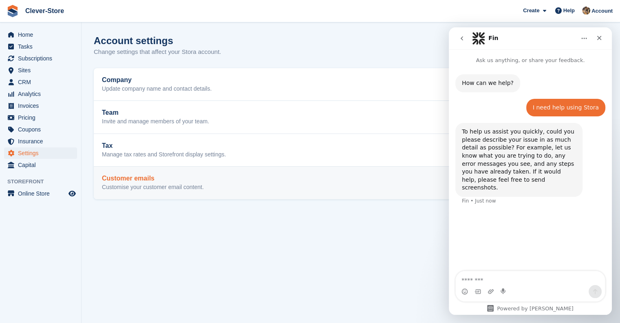
click at [137, 190] on p "Customise your customer email content." at bounding box center [153, 187] width 102 height 7
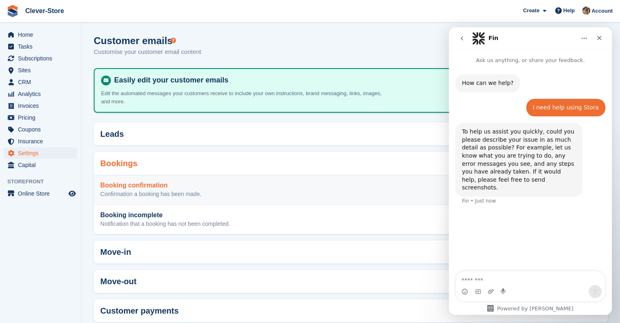
click at [165, 190] on p "Confirmation a booking has been made." at bounding box center [150, 193] width 101 height 7
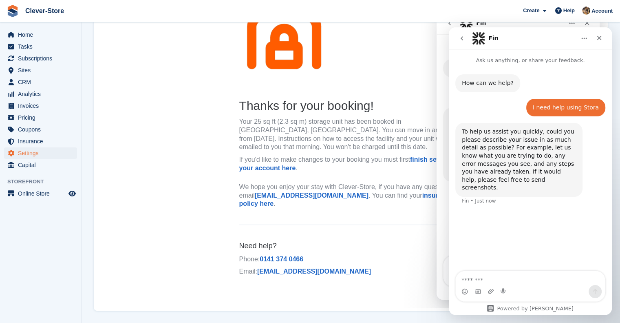
scroll to position [130, 0]
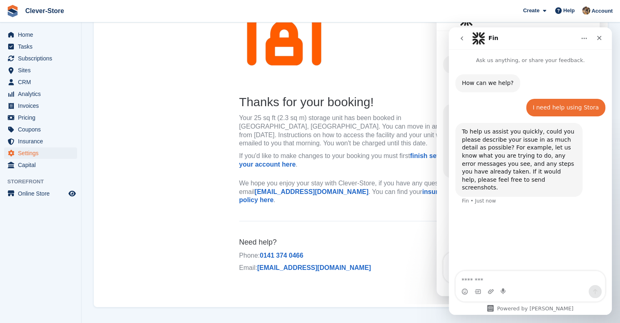
drag, startPoint x: 217, startPoint y: 282, endPoint x: 181, endPoint y: 281, distance: 36.3
click at [181, 281] on html "Thanks for your booking! Your 25 sq ft (2.3 sq m) storage unit has been booked …" at bounding box center [351, 141] width 514 height 326
click at [601, 38] on icon "Close" at bounding box center [599, 38] width 7 height 7
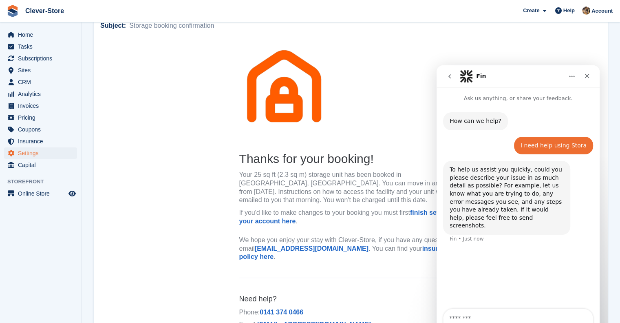
scroll to position [67, 0]
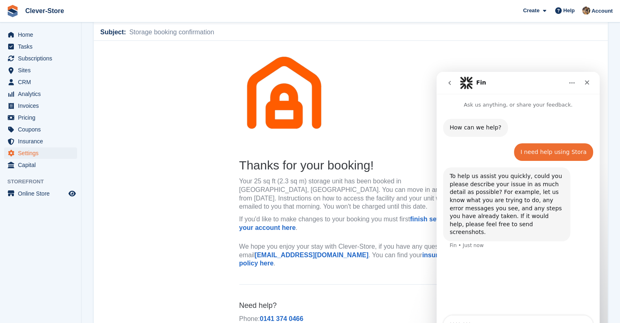
click at [451, 84] on icon "go back" at bounding box center [450, 82] width 7 height 7
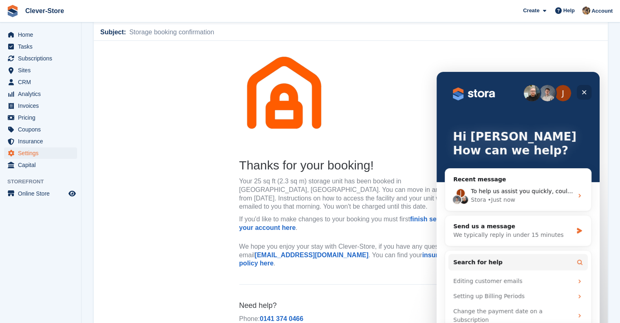
click at [585, 90] on icon "Close" at bounding box center [584, 92] width 4 height 4
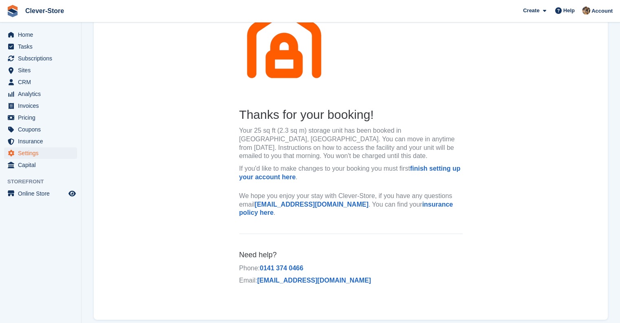
scroll to position [119, 0]
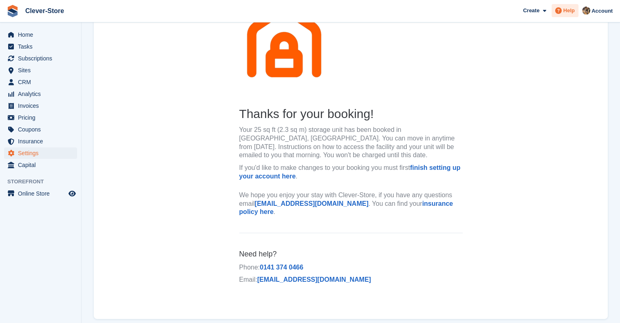
click at [566, 10] on span "Help" at bounding box center [569, 11] width 11 height 8
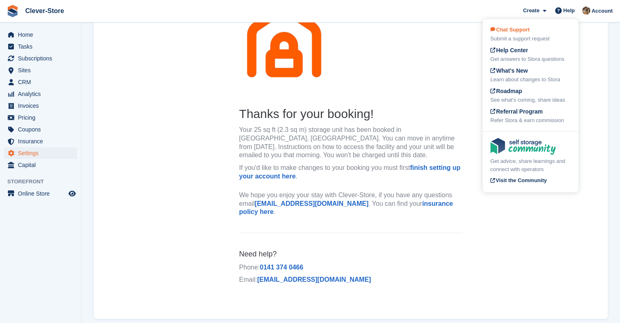
click at [537, 35] on div "Submit a support request" at bounding box center [531, 39] width 80 height 8
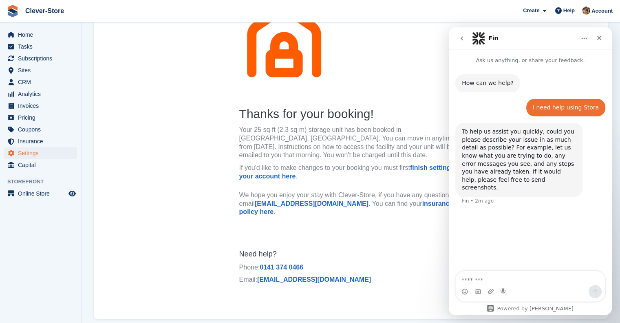
click at [482, 281] on textarea "Message…" at bounding box center [530, 278] width 149 height 14
click at [491, 292] on icon "Upload attachment" at bounding box center [491, 291] width 6 height 4
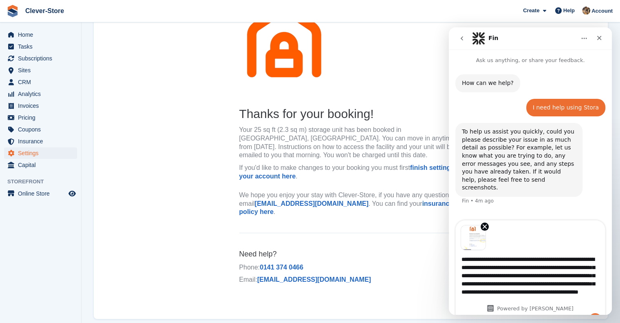
type textarea "**********"
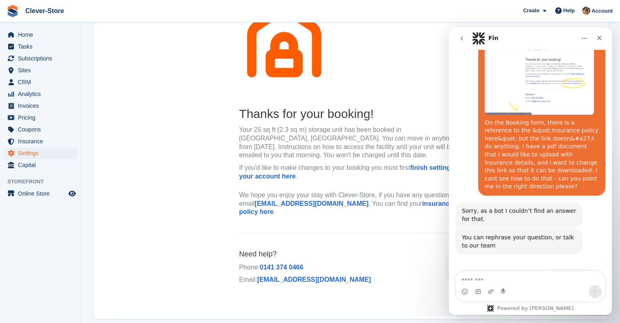
scroll to position [182, 0]
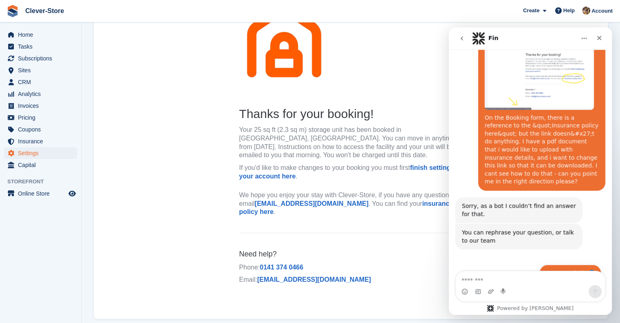
click at [591, 264] on button "Get more help 👤" at bounding box center [571, 272] width 62 height 16
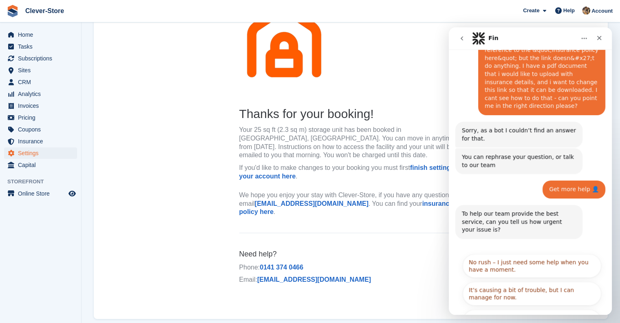
scroll to position [258, 0]
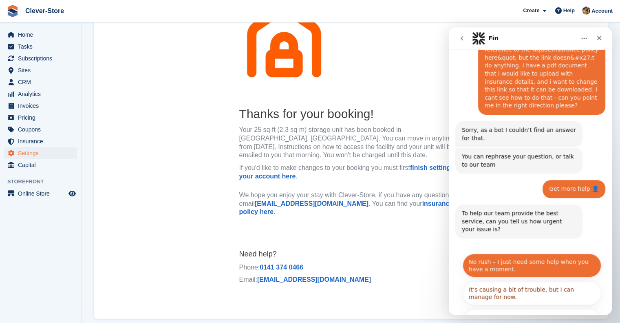
click at [499, 253] on button "No rush – I just need some help when you have a moment." at bounding box center [532, 265] width 139 height 24
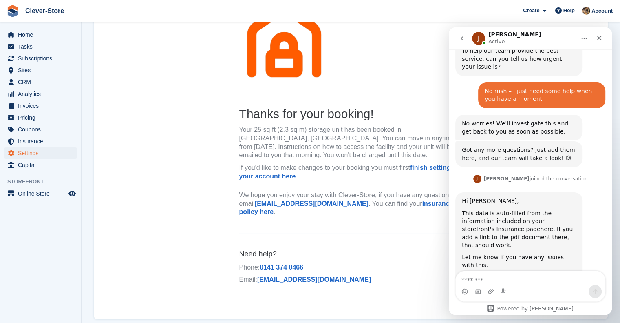
scroll to position [420, 0]
click at [540, 225] on link "here" at bounding box center [546, 228] width 13 height 7
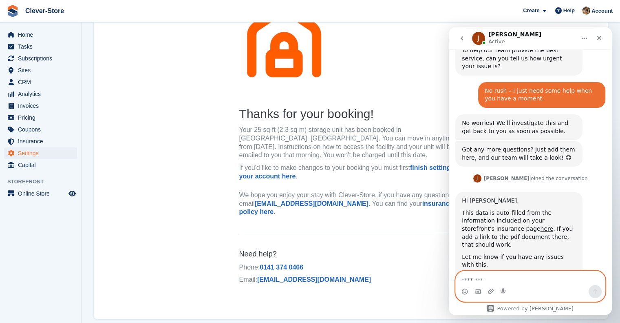
click at [478, 281] on textarea "Message…" at bounding box center [530, 278] width 149 height 14
type textarea "**********"
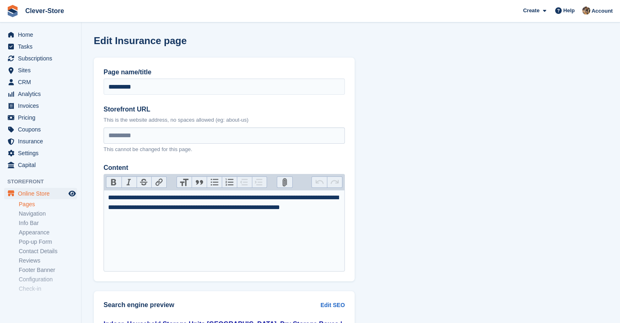
click at [229, 229] on trix-editor "**********" at bounding box center [224, 231] width 241 height 82
click at [126, 221] on div "**********" at bounding box center [224, 208] width 233 height 33
type trix-editor "**********"
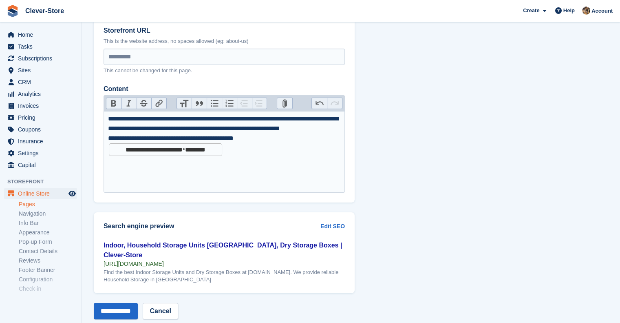
scroll to position [87, 0]
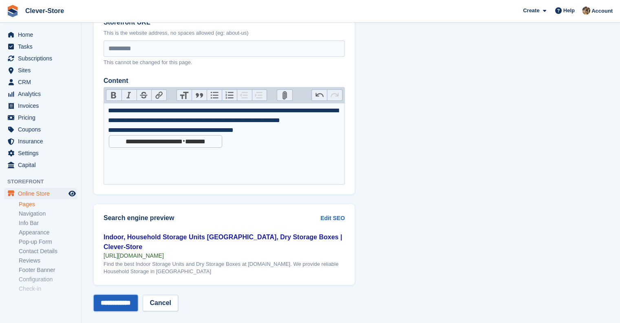
click at [110, 294] on input "**********" at bounding box center [116, 302] width 44 height 16
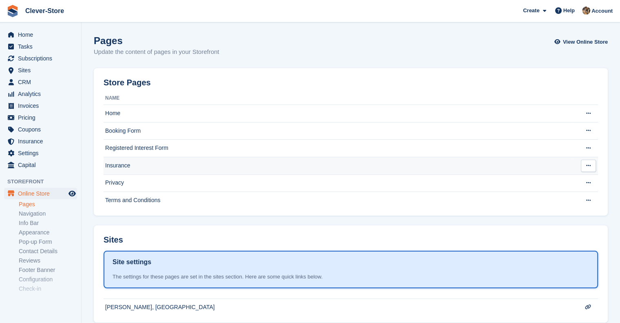
click at [124, 166] on td "Insurance" at bounding box center [339, 166] width 470 height 18
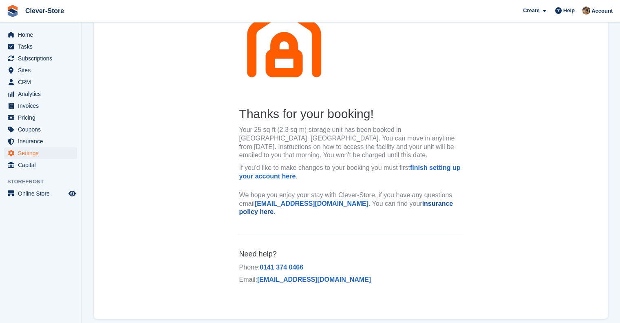
click at [419, 203] on link "insurance policy here" at bounding box center [346, 207] width 214 height 15
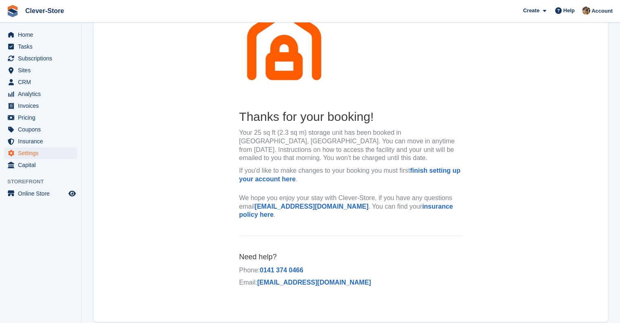
scroll to position [130, 0]
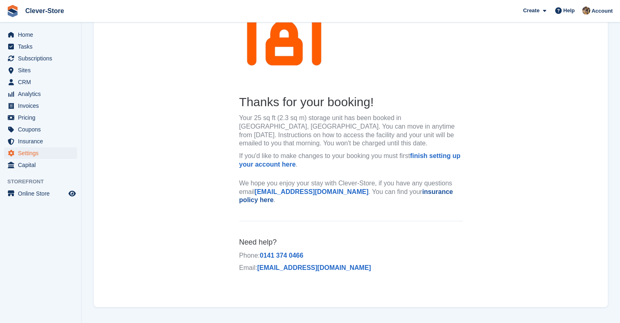
click at [426, 195] on link "insurance policy here" at bounding box center [346, 195] width 214 height 15
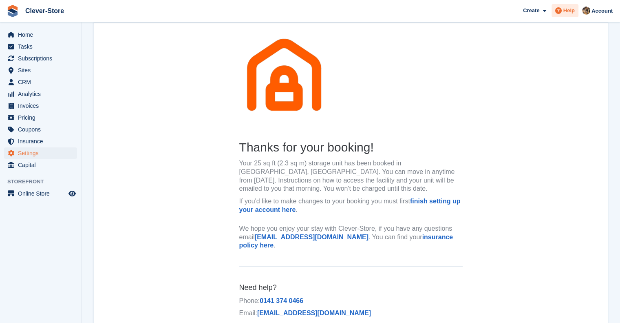
click at [566, 12] on span "Help" at bounding box center [569, 11] width 11 height 8
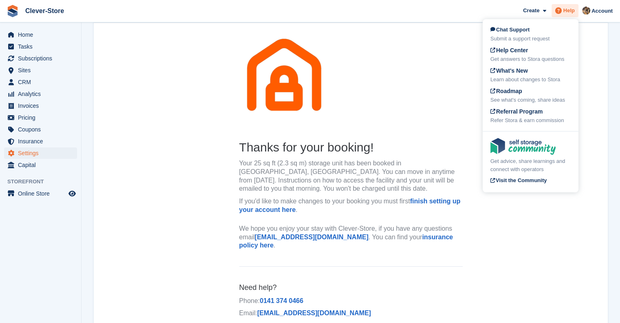
click at [568, 11] on span "Help" at bounding box center [569, 11] width 11 height 8
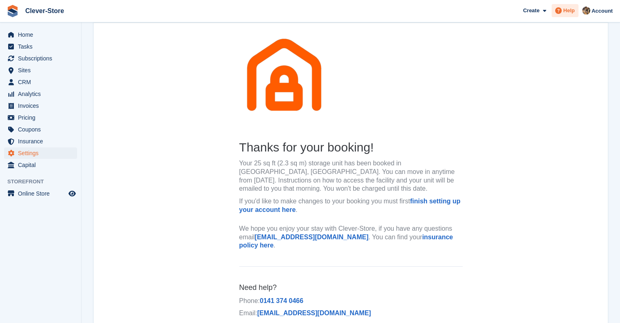
click at [568, 13] on span "Help" at bounding box center [569, 11] width 11 height 8
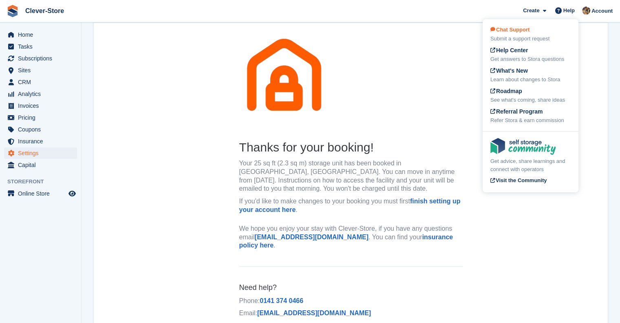
click at [525, 40] on div "Submit a support request" at bounding box center [531, 39] width 80 height 8
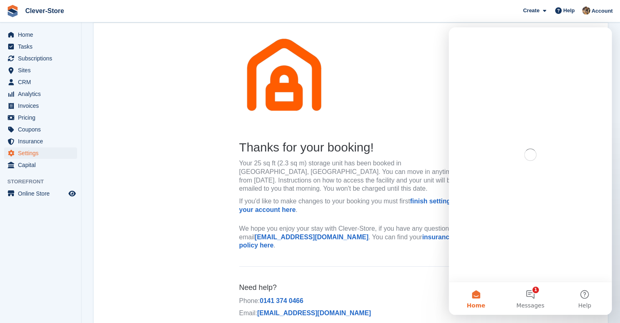
scroll to position [0, 0]
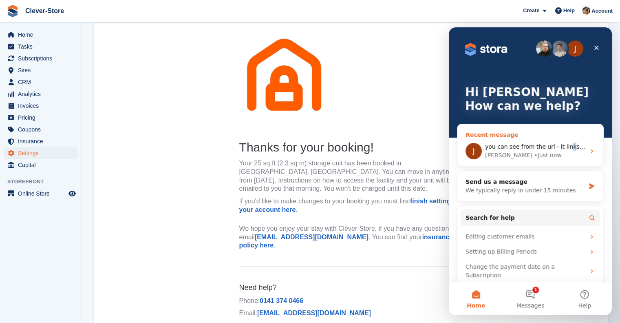
drag, startPoint x: 534, startPoint y: 140, endPoint x: 564, endPoint y: 137, distance: 30.4
click at [564, 137] on div "J you can see from the url - it links to previews# Jennifer • Just now" at bounding box center [531, 151] width 146 height 30
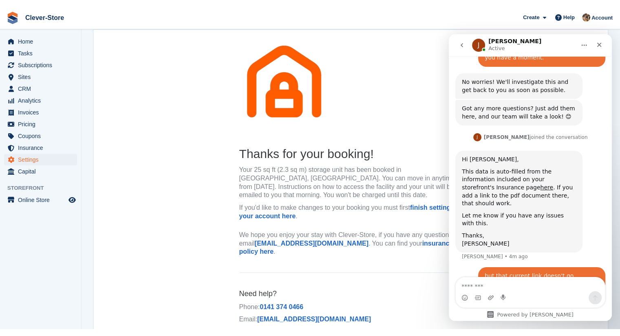
scroll to position [471, 0]
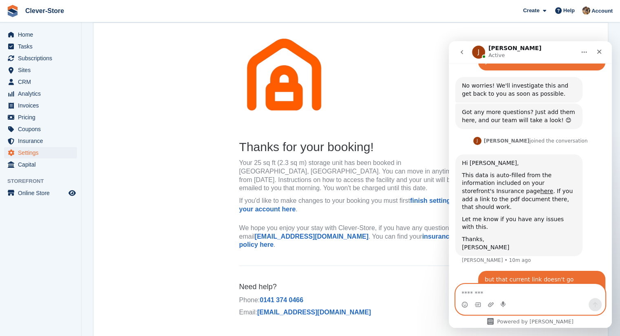
click at [554, 298] on textarea "Message…" at bounding box center [530, 292] width 149 height 14
click at [48, 62] on span "Subscriptions" at bounding box center [42, 58] width 49 height 11
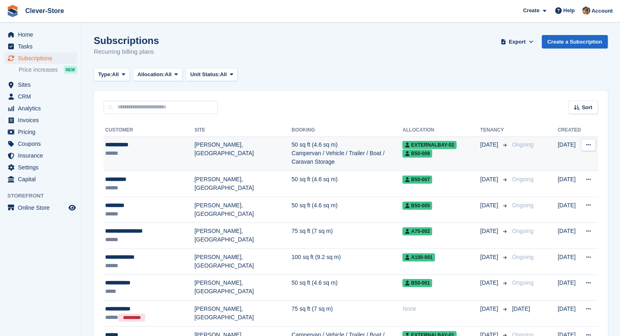
click at [124, 146] on div "**********" at bounding box center [149, 145] width 89 height 9
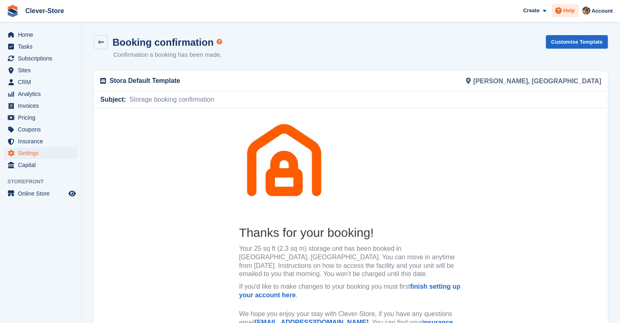
click at [564, 15] on span at bounding box center [559, 11] width 10 height 10
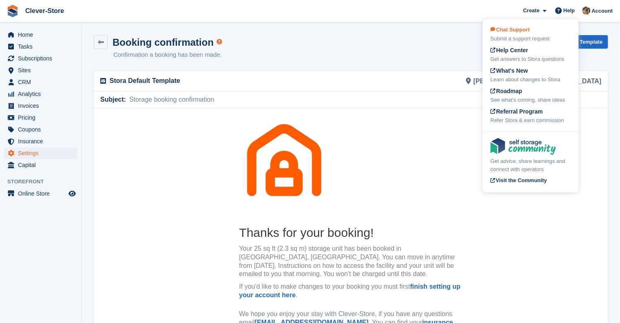
click at [511, 36] on div "Submit a support request" at bounding box center [531, 39] width 80 height 8
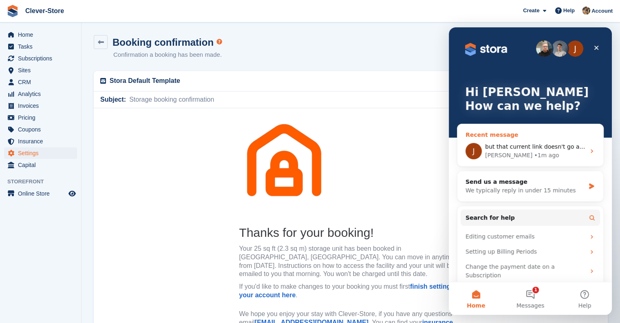
click at [525, 145] on span "but that current link doesn't go anywhere 😞" at bounding box center [548, 146] width 126 height 7
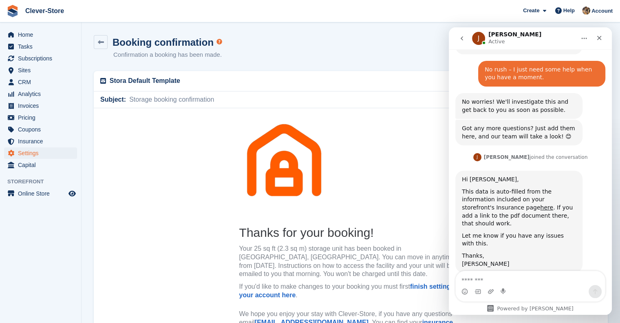
scroll to position [445, 0]
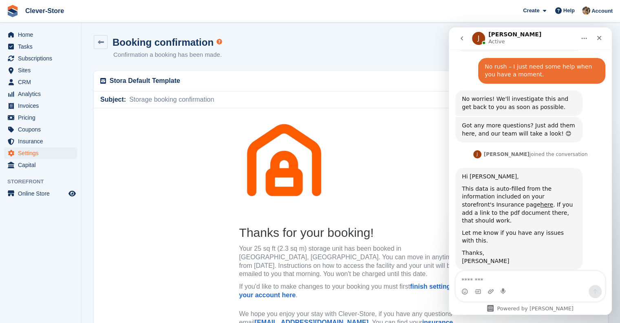
click at [478, 279] on textarea "Message…" at bounding box center [530, 278] width 149 height 14
type textarea "**********"
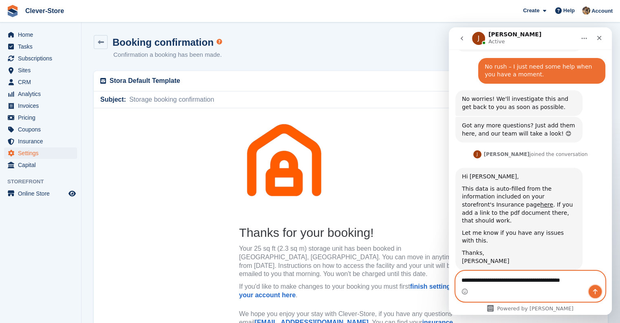
click at [595, 293] on icon "Send a message…" at bounding box center [595, 291] width 7 height 7
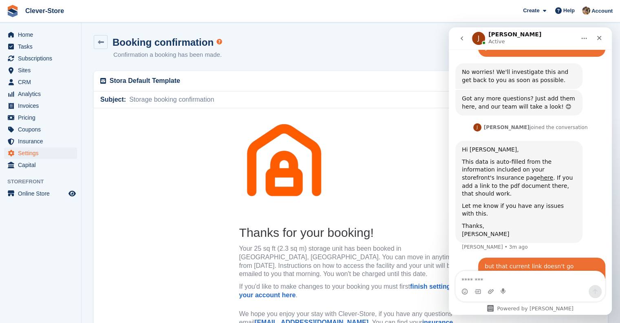
click at [164, 144] on td at bounding box center [351, 159] width 514 height 103
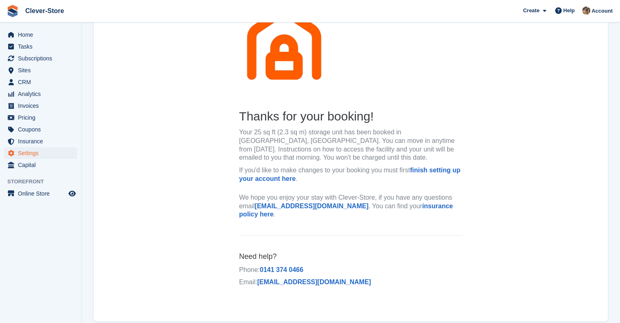
scroll to position [130, 0]
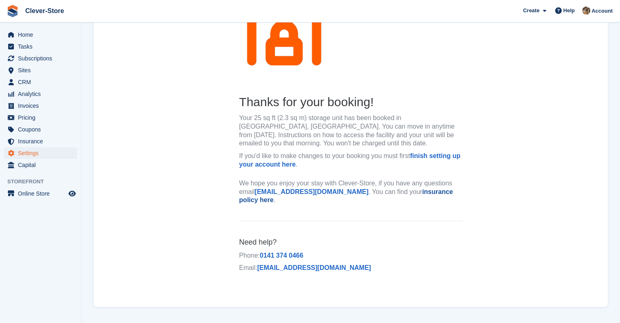
click at [429, 194] on link "insurance policy here" at bounding box center [346, 195] width 214 height 15
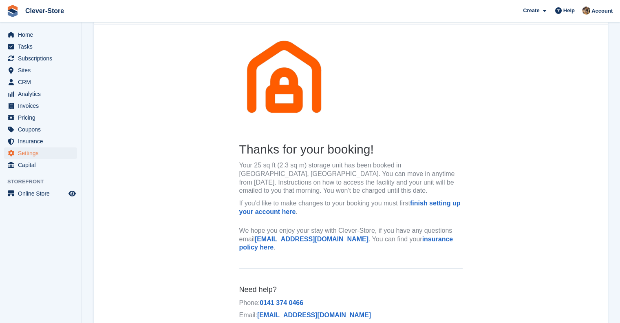
scroll to position [80, 0]
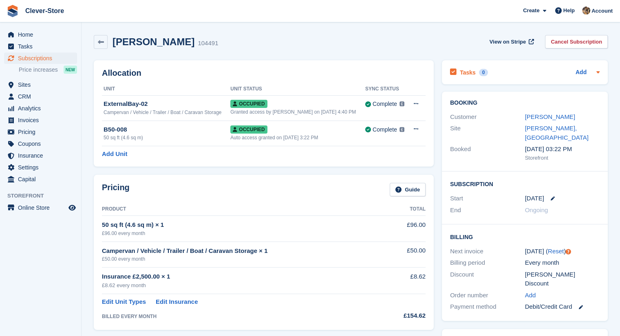
click at [599, 73] on icon at bounding box center [598, 72] width 7 height 7
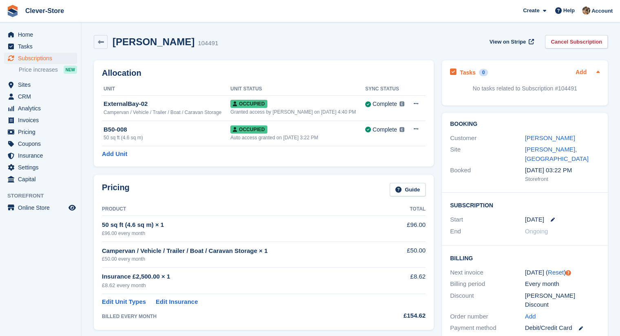
click at [581, 75] on link "Add" at bounding box center [581, 72] width 11 height 9
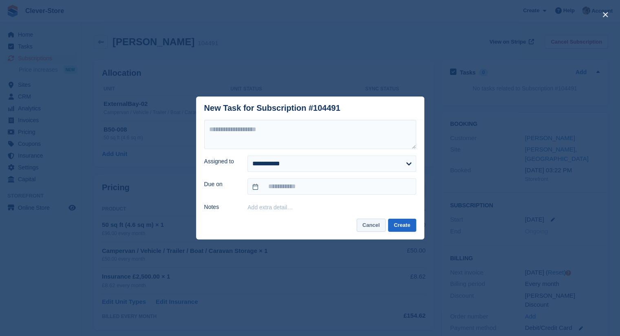
click at [375, 227] on button "Cancel" at bounding box center [371, 225] width 29 height 13
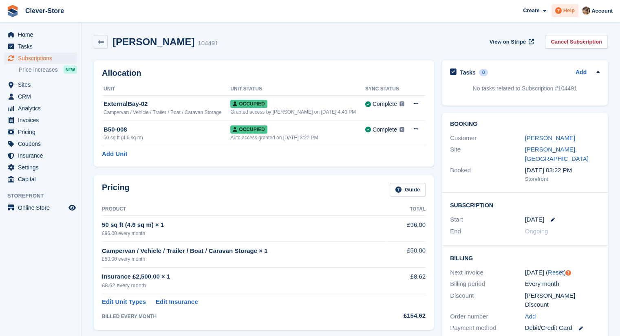
click at [571, 13] on span "Help" at bounding box center [569, 11] width 11 height 8
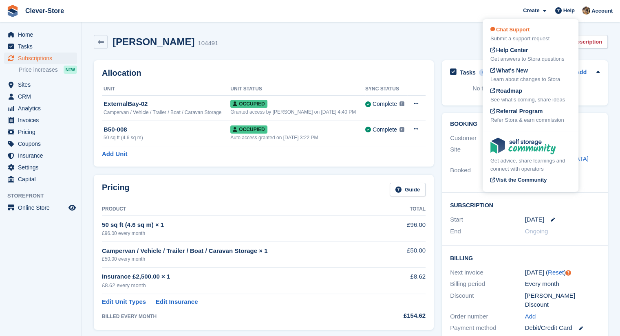
click at [523, 35] on div "Chat Support Submit a support request" at bounding box center [531, 34] width 80 height 17
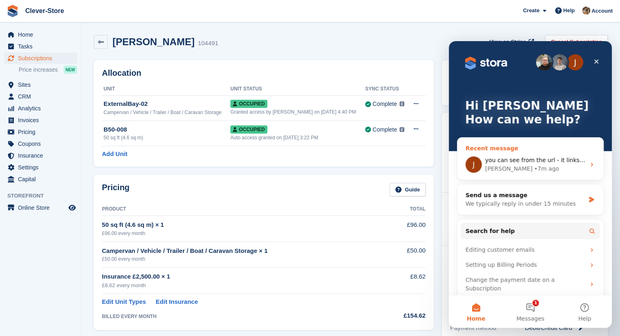
click at [551, 169] on div "Jennifer • 7m ago" at bounding box center [535, 169] width 100 height 9
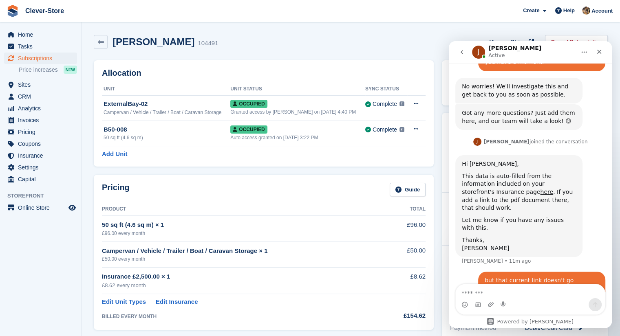
scroll to position [471, 0]
click at [32, 211] on span "Online Store" at bounding box center [42, 207] width 49 height 11
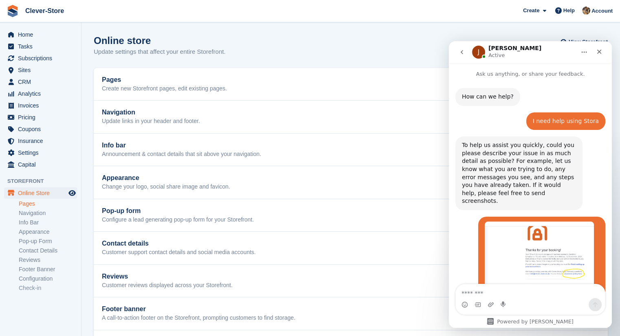
scroll to position [447, 0]
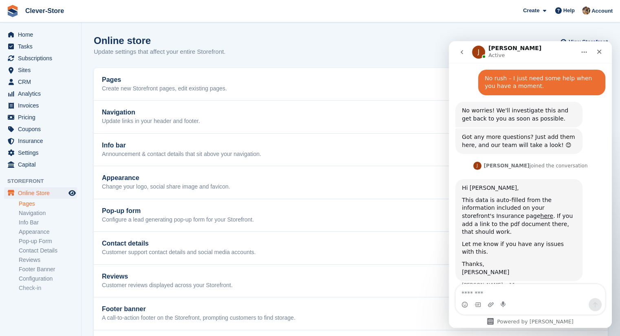
click at [30, 203] on link "Pages" at bounding box center [48, 204] width 58 height 8
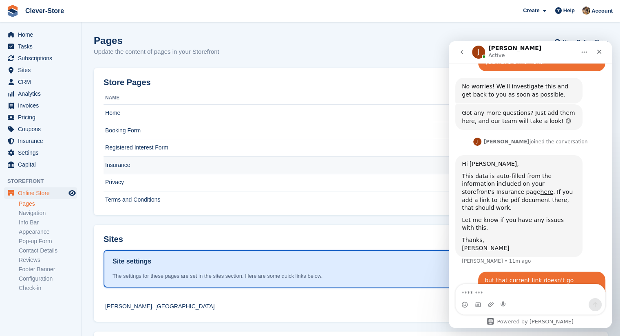
scroll to position [471, 0]
click at [132, 168] on td "Insurance" at bounding box center [339, 166] width 470 height 18
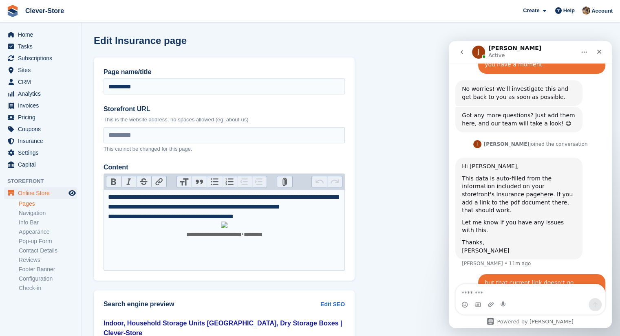
scroll to position [471, 0]
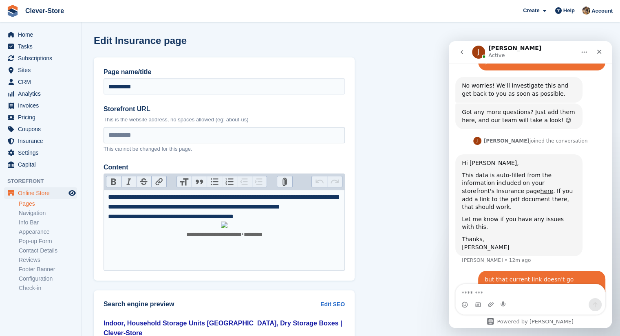
click at [30, 204] on link "Pages" at bounding box center [48, 204] width 58 height 8
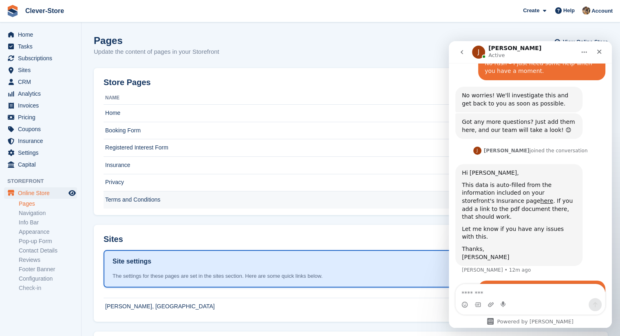
click at [157, 202] on td "Terms and Conditions" at bounding box center [339, 200] width 470 height 17
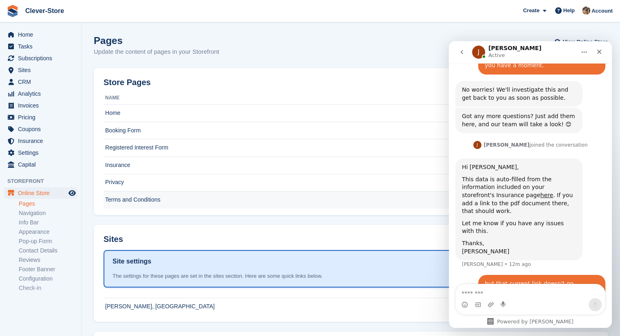
scroll to position [471, 0]
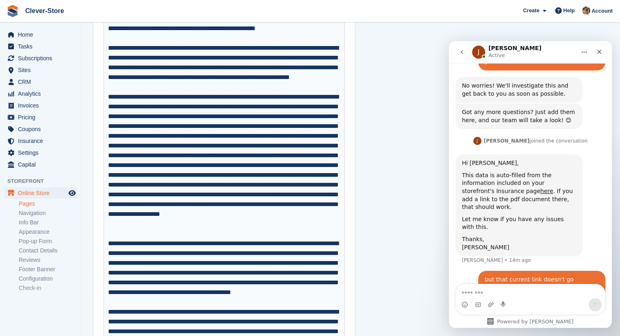
scroll to position [976, 0]
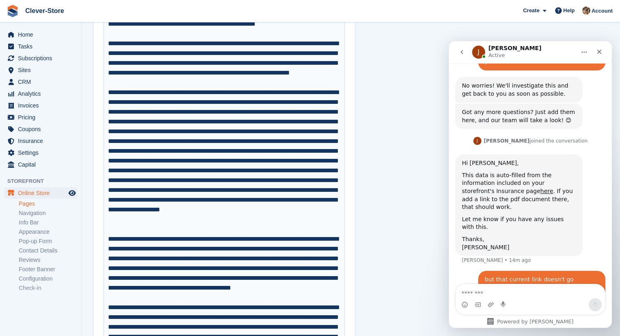
click at [223, 114] on div "Content" at bounding box center [224, 161] width 233 height 147
type trix-editor "**********"
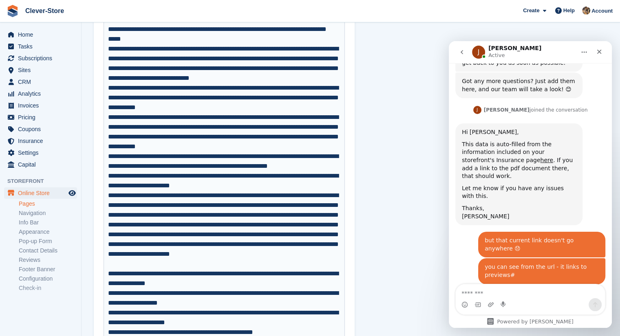
scroll to position [535, 0]
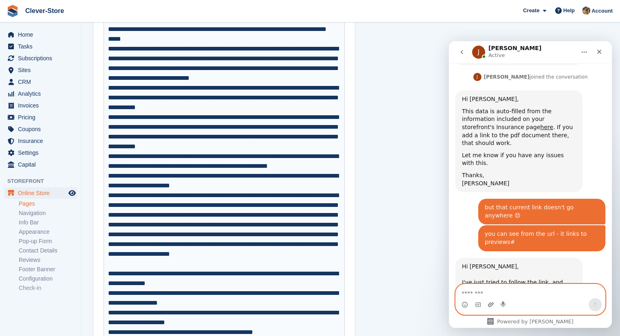
click at [491, 306] on icon "Upload attachment" at bounding box center [491, 305] width 6 height 4
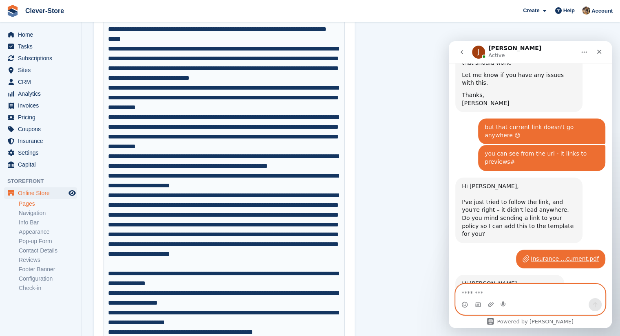
scroll to position [617, 0]
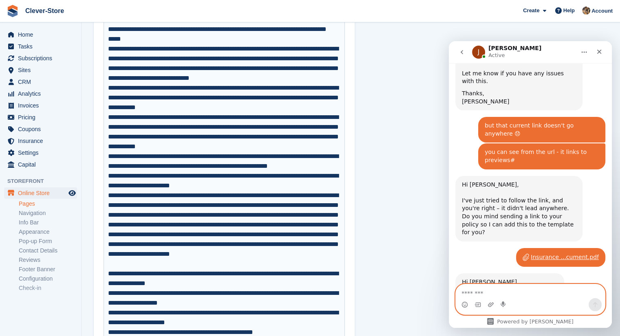
click at [484, 294] on textarea "Message…" at bounding box center [530, 292] width 149 height 14
type textarea "**********"
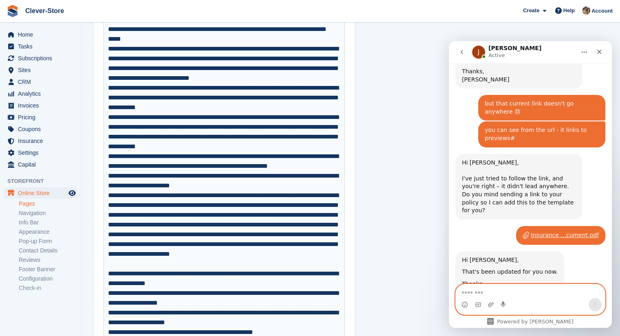
scroll to position [641, 0]
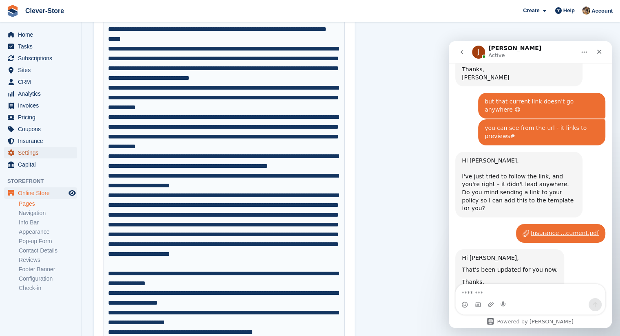
click at [35, 150] on span "Settings" at bounding box center [42, 152] width 49 height 11
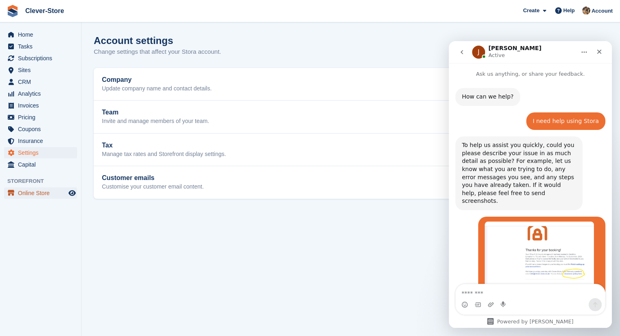
scroll to position [24, 0]
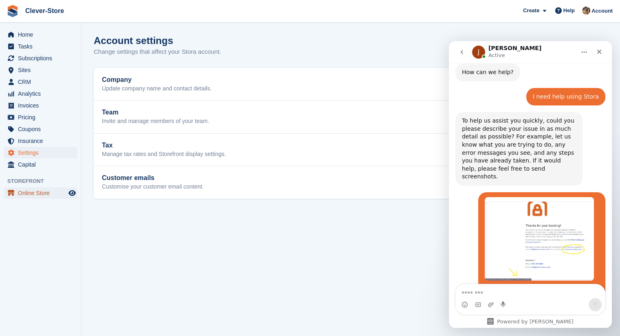
click at [39, 193] on span "Online Store" at bounding box center [42, 193] width 49 height 11
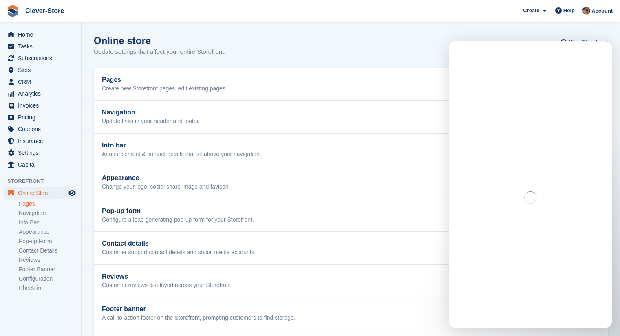
click at [33, 206] on link "Pages" at bounding box center [48, 204] width 58 height 8
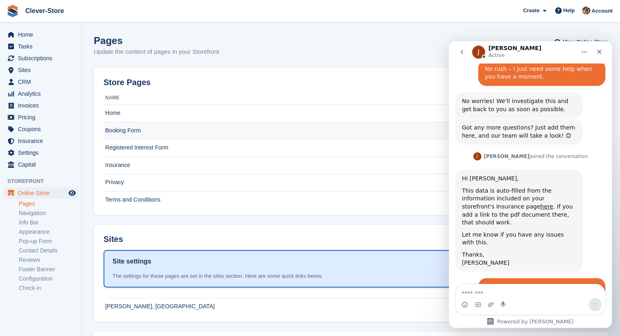
click at [145, 133] on td "Booking Form" at bounding box center [339, 131] width 470 height 18
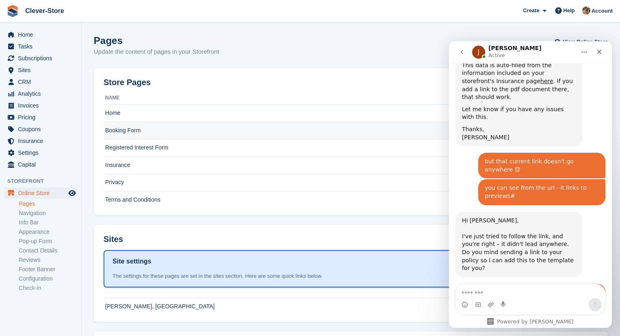
scroll to position [621, 0]
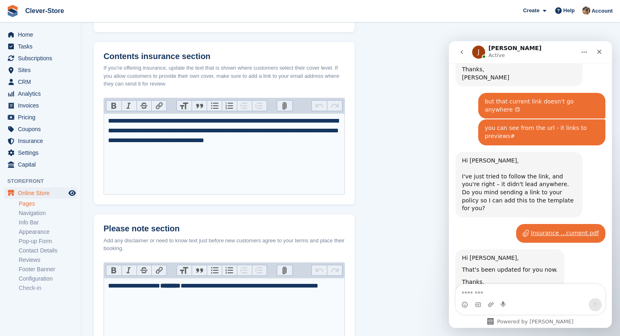
scroll to position [217, 0]
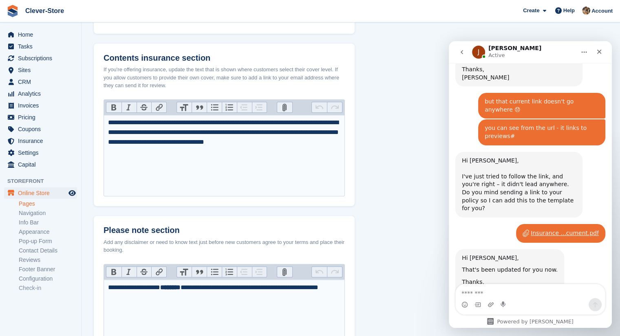
click at [22, 206] on link "Pages" at bounding box center [48, 204] width 58 height 8
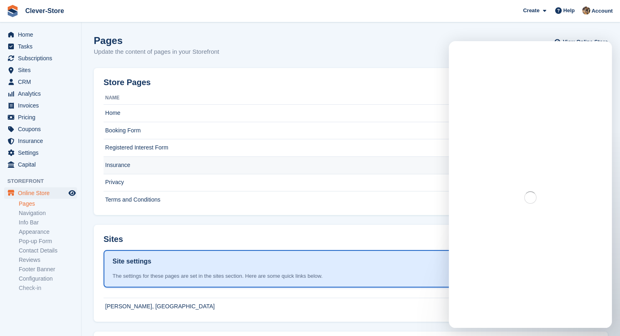
click at [118, 164] on td "Insurance" at bounding box center [339, 166] width 470 height 18
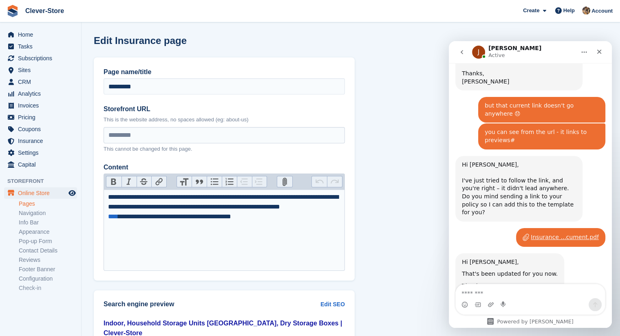
scroll to position [641, 0]
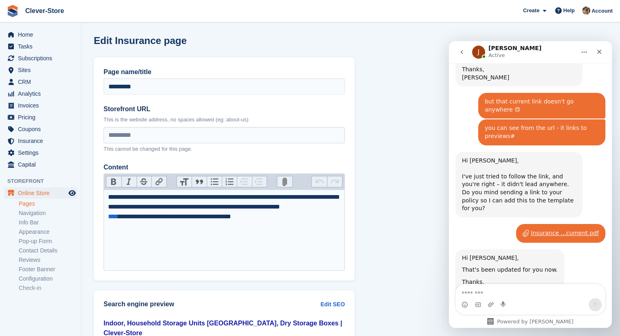
click at [30, 205] on link "Pages" at bounding box center [48, 204] width 58 height 8
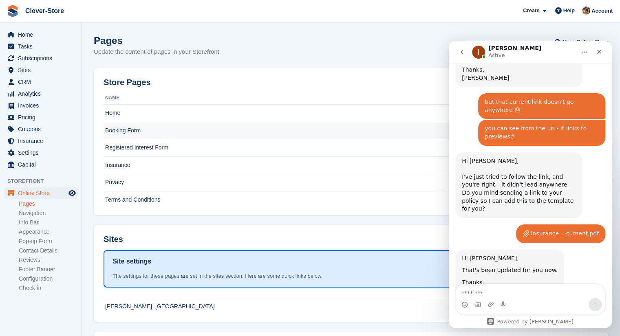
scroll to position [641, 0]
click at [132, 131] on td "Booking Form" at bounding box center [339, 131] width 470 height 18
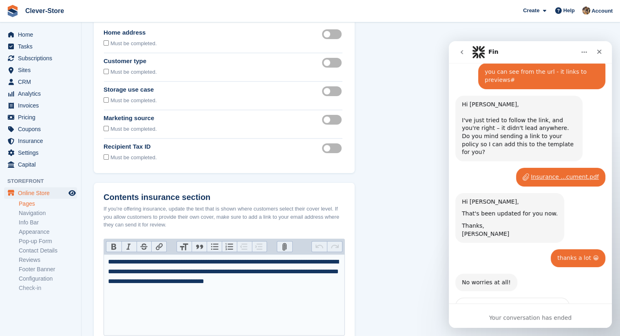
scroll to position [701, 0]
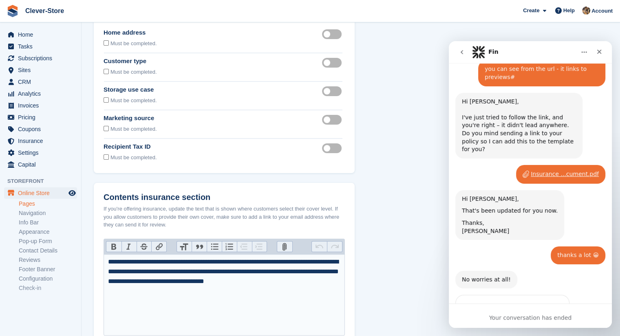
click at [530, 318] on span "Great" at bounding box center [531, 325] width 15 height 15
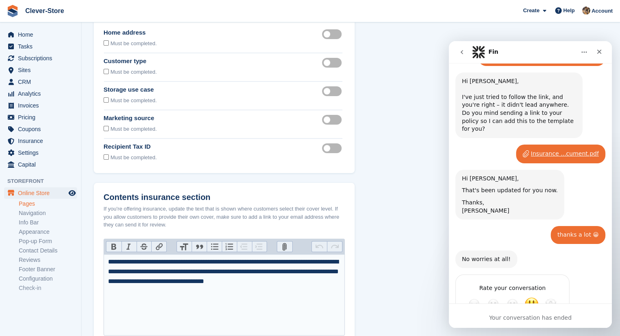
scroll to position [723, 0]
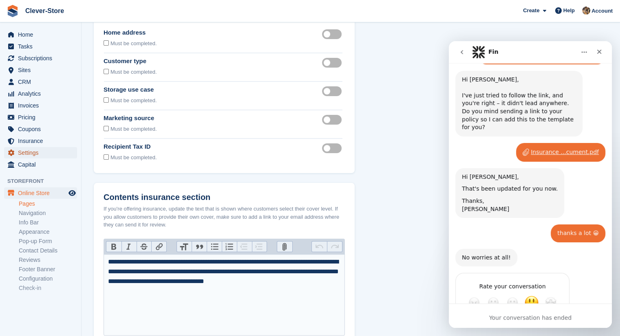
click at [34, 154] on span "Settings" at bounding box center [42, 152] width 49 height 11
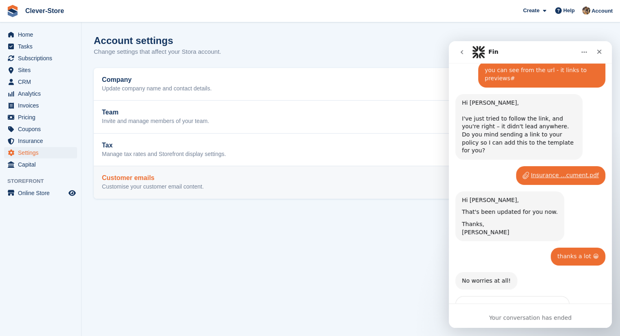
scroll to position [715, 0]
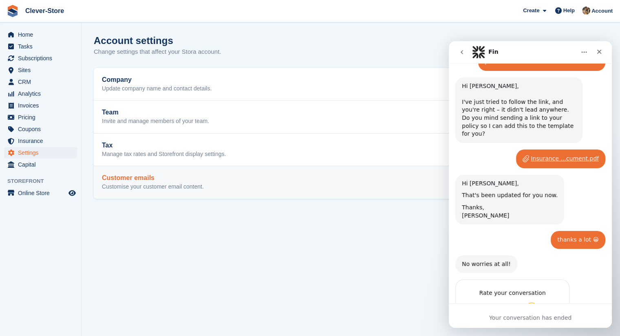
click at [119, 179] on h2 "Customer emails" at bounding box center [153, 178] width 102 height 7
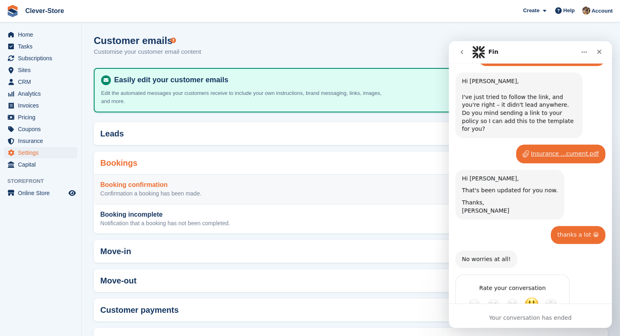
scroll to position [723, 0]
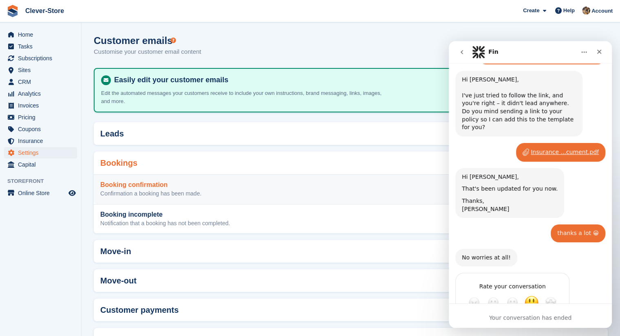
click at [146, 186] on h3 "Booking confirmation" at bounding box center [150, 184] width 101 height 7
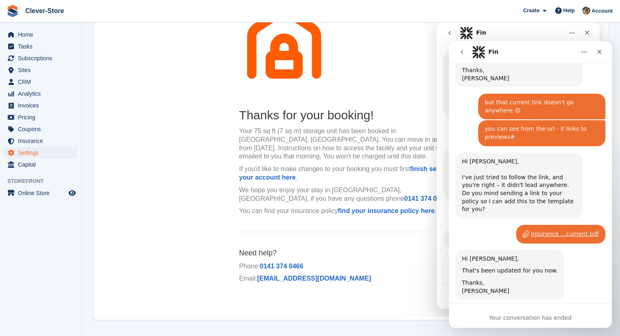
scroll to position [679, 0]
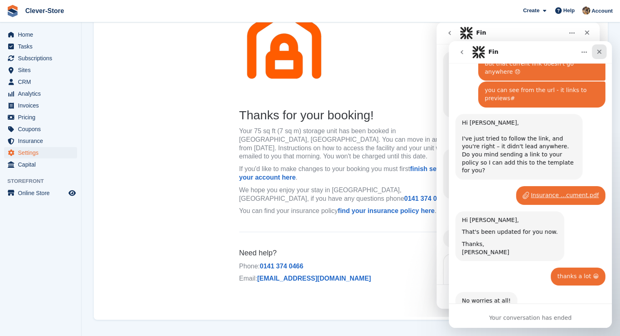
click at [602, 51] on icon "Close" at bounding box center [599, 52] width 7 height 7
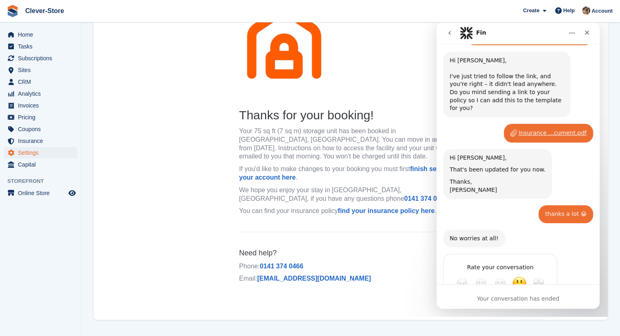
scroll to position [723, 0]
click at [588, 34] on icon "Close" at bounding box center [587, 33] width 4 height 4
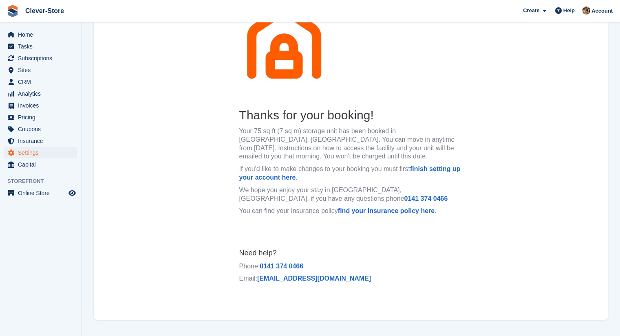
scroll to position [0, 0]
click at [409, 210] on link "find your insurance policy here" at bounding box center [386, 211] width 97 height 7
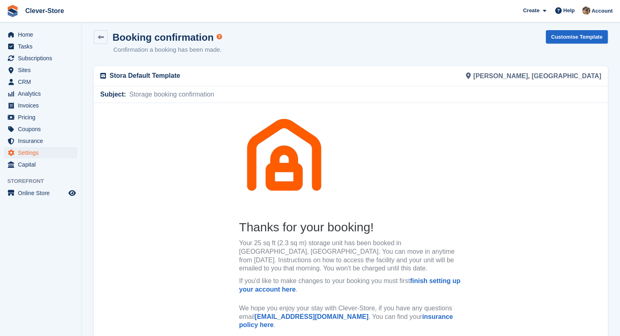
scroll to position [2, 0]
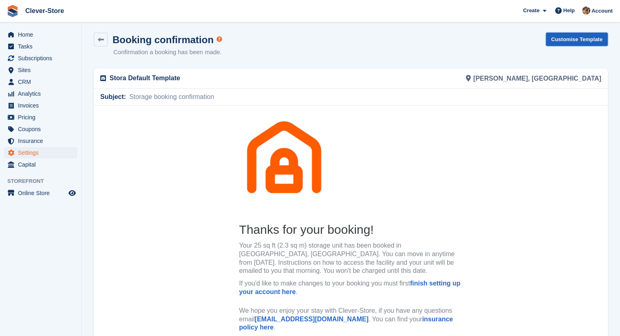
click at [576, 40] on link "Customise Template" at bounding box center [577, 39] width 62 height 13
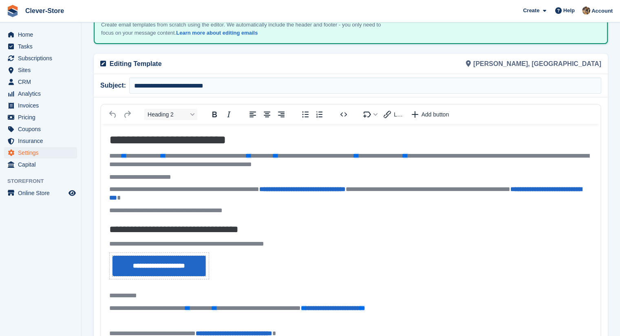
scroll to position [55, 0]
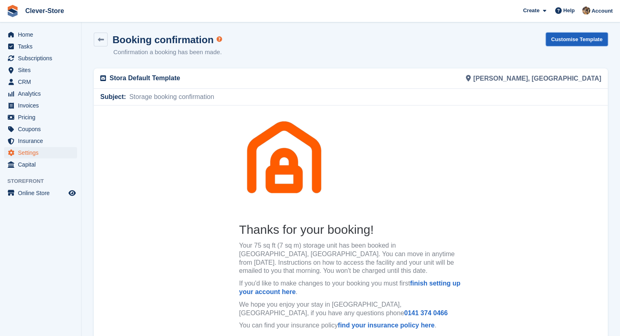
click at [576, 38] on link "Customise Template" at bounding box center [577, 39] width 62 height 13
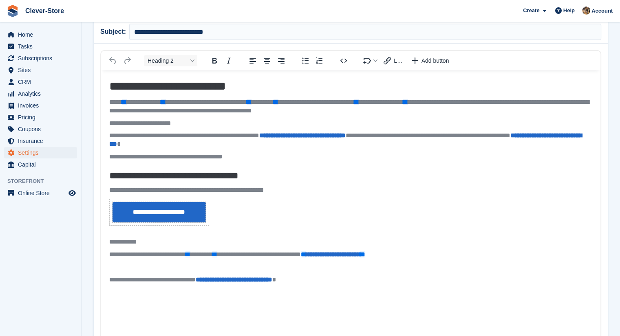
scroll to position [124, 0]
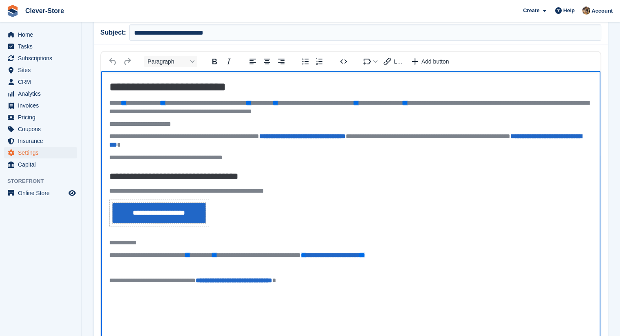
click at [208, 280] on p "**********" at bounding box center [350, 281] width 483 height 9
click at [206, 281] on link "**********" at bounding box center [168, 281] width 77 height 6
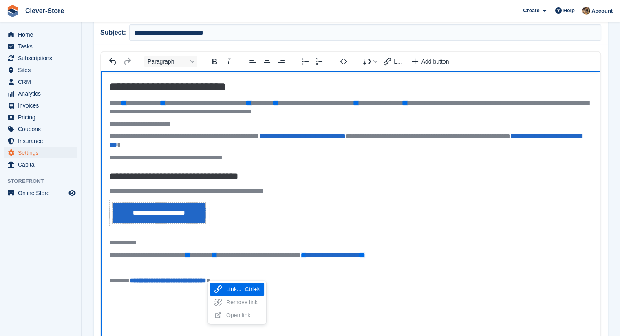
click at [363, 283] on p "**********" at bounding box center [350, 281] width 483 height 9
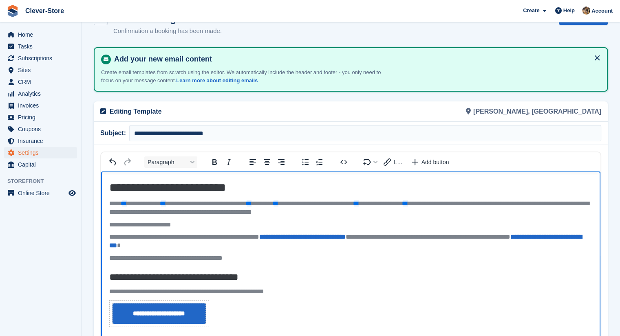
scroll to position [0, 0]
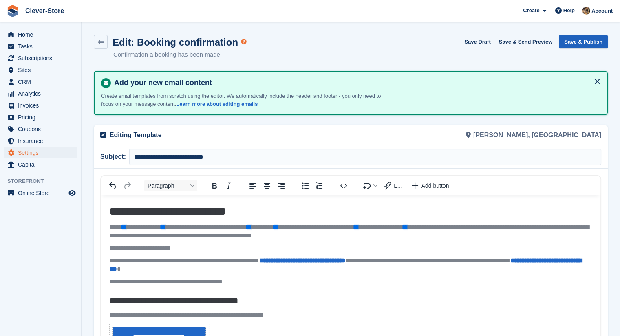
click at [573, 45] on button "Save & Publish" at bounding box center [583, 41] width 49 height 13
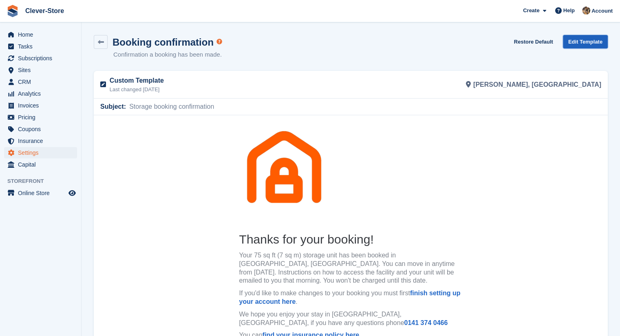
click at [586, 44] on link "Edit Template" at bounding box center [585, 41] width 45 height 13
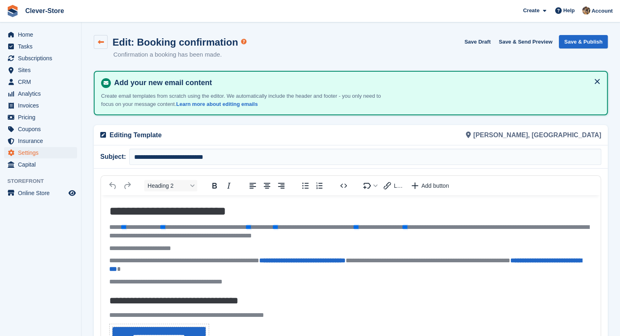
click at [100, 40] on icon at bounding box center [101, 42] width 6 height 6
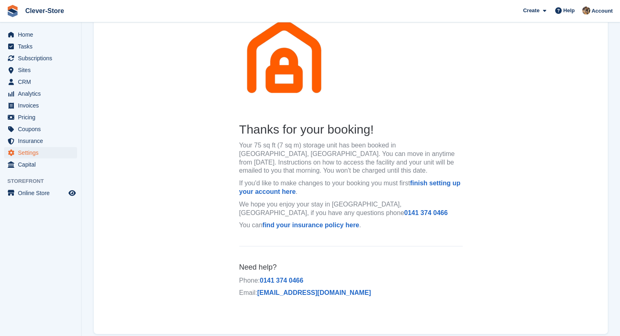
scroll to position [124, 0]
